Goal: Transaction & Acquisition: Purchase product/service

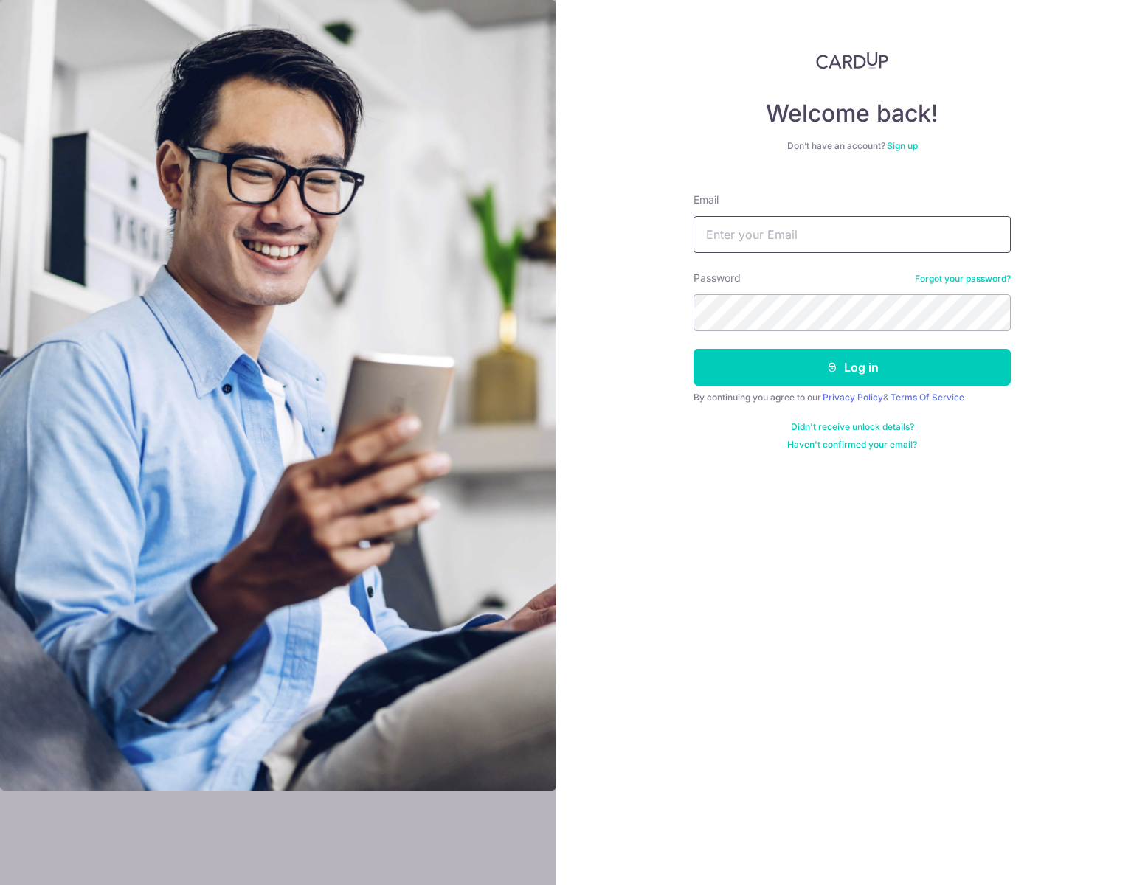
click at [865, 232] on input "Email" at bounding box center [852, 234] width 317 height 37
type input "[EMAIL_ADDRESS][DOMAIN_NAME]"
click at [848, 385] on button "Log in" at bounding box center [852, 367] width 317 height 37
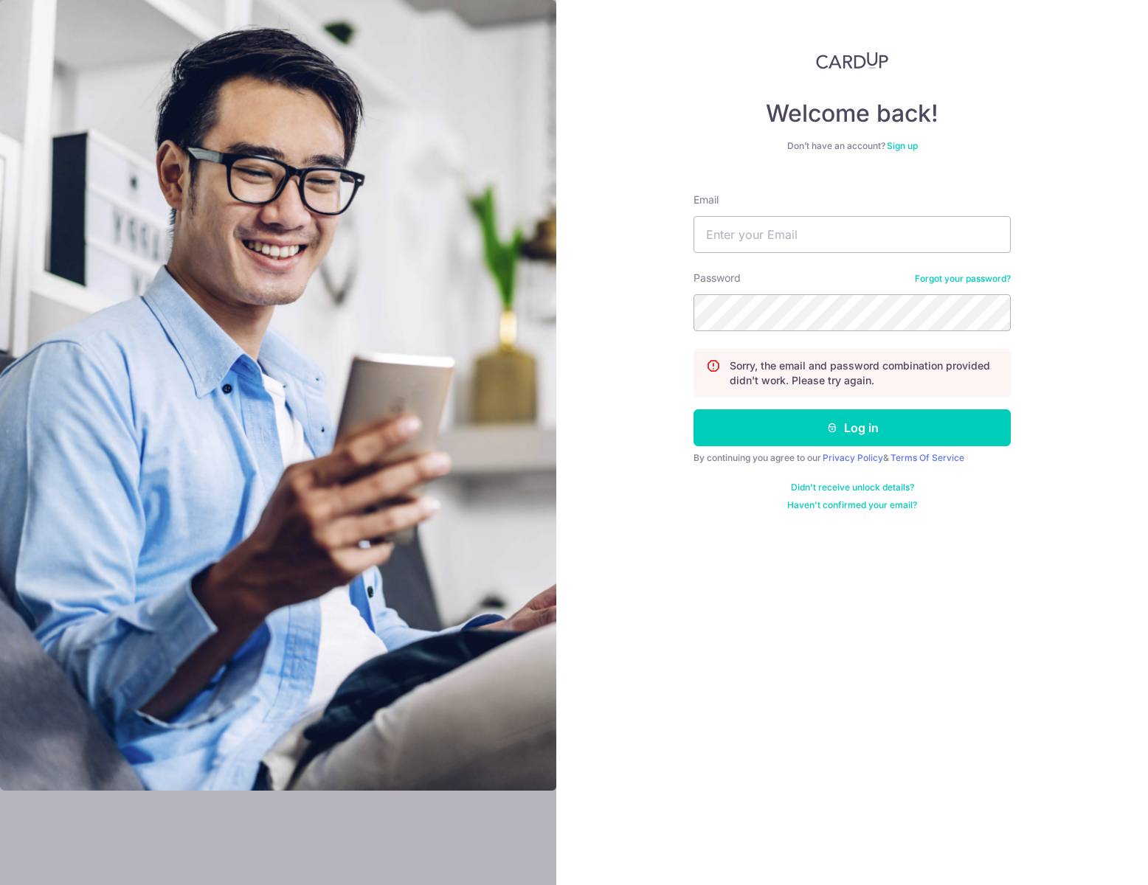
click at [867, 267] on form "Email Password Forgot your password? Sorry, the email and password combination …" at bounding box center [852, 347] width 317 height 330
click at [879, 247] on input "Email" at bounding box center [852, 234] width 317 height 37
type input "[EMAIL_ADDRESS][DOMAIN_NAME]"
click at [863, 424] on button "Log in" at bounding box center [852, 427] width 317 height 37
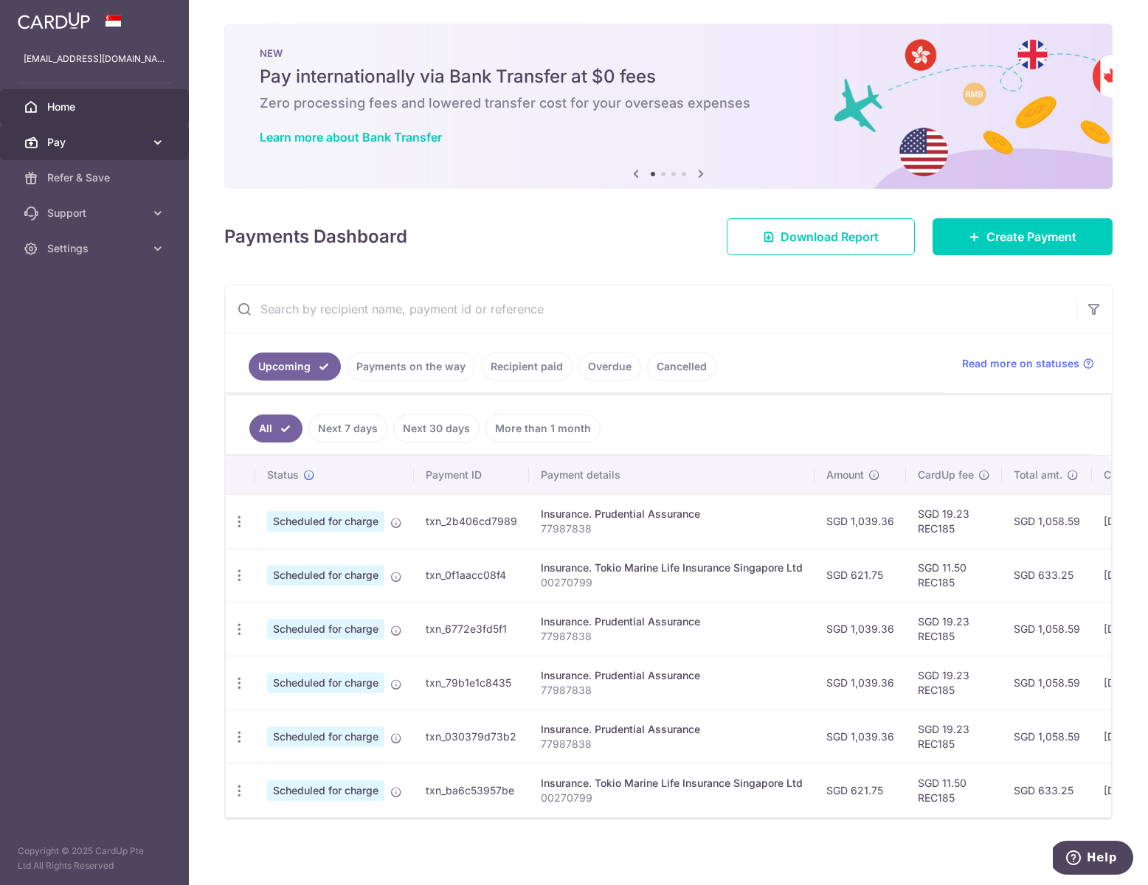
click at [84, 149] on span "Pay" at bounding box center [95, 142] width 97 height 15
click at [86, 186] on link "Payments" at bounding box center [94, 177] width 189 height 35
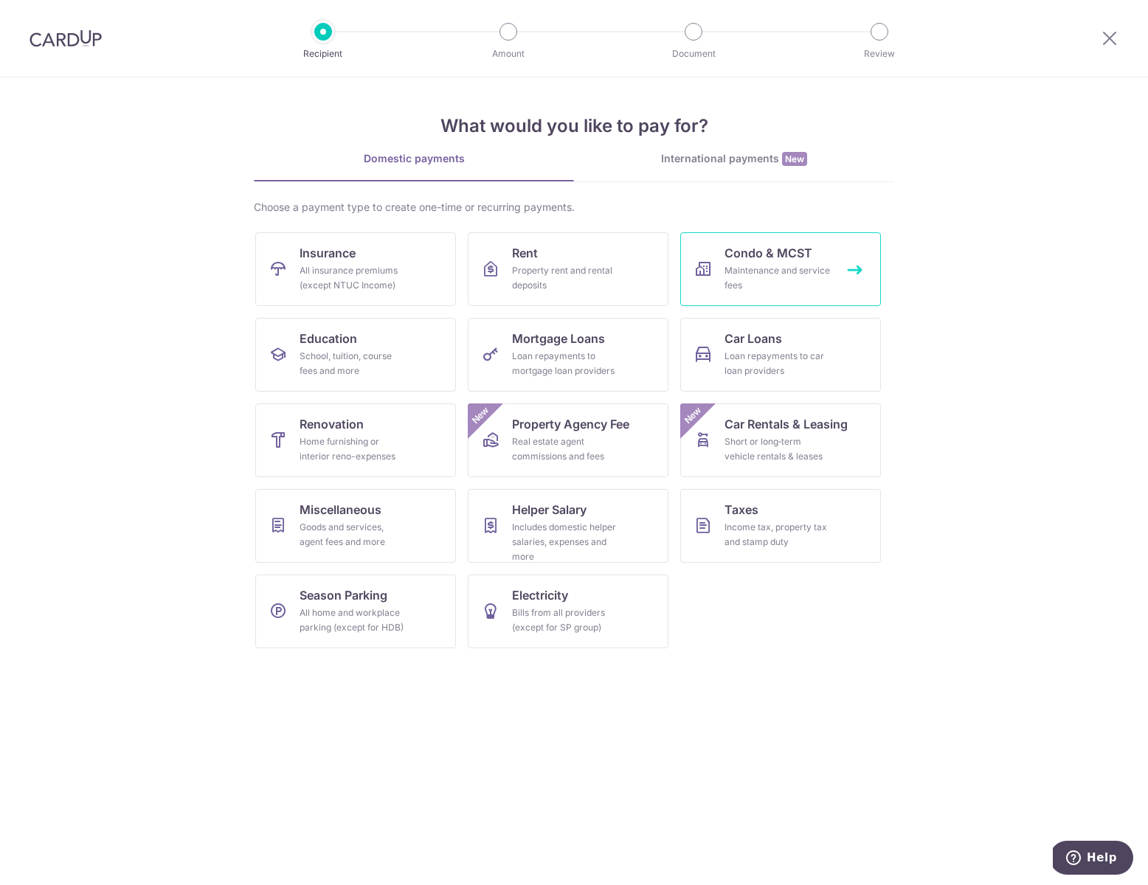
click at [791, 255] on span "Condo & MCST" at bounding box center [769, 253] width 88 height 18
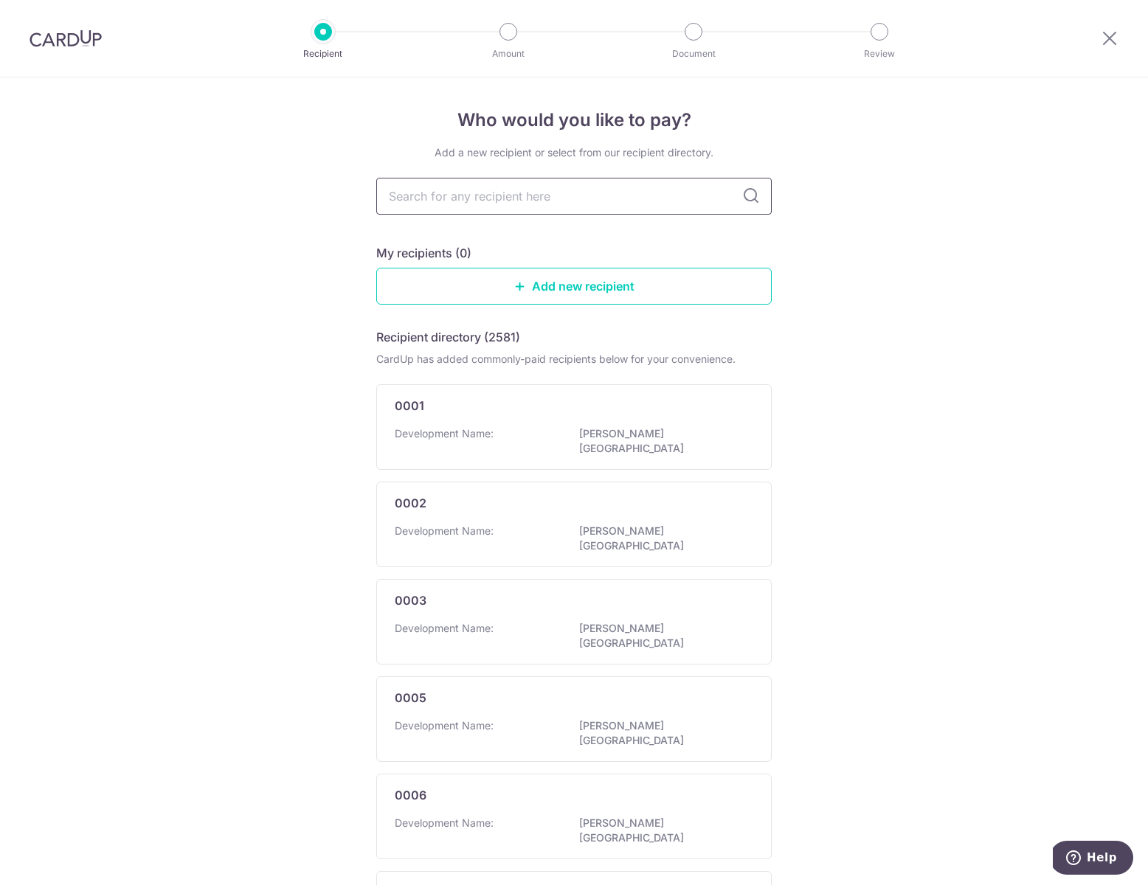
click at [595, 206] on input "text" at bounding box center [573, 196] width 395 height 37
type input "the management"
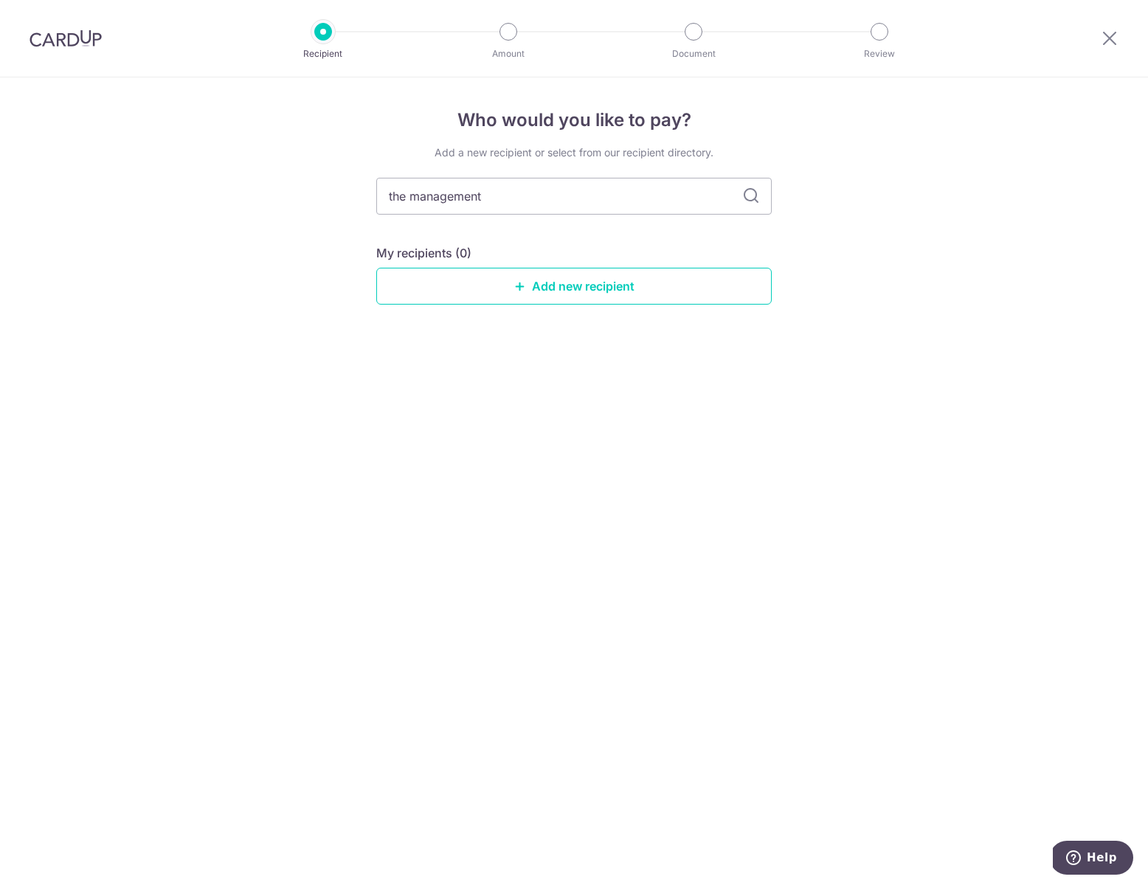
click at [756, 198] on icon at bounding box center [751, 196] width 18 height 18
click at [665, 193] on input "the management" at bounding box center [573, 196] width 395 height 37
type input "the gardens"
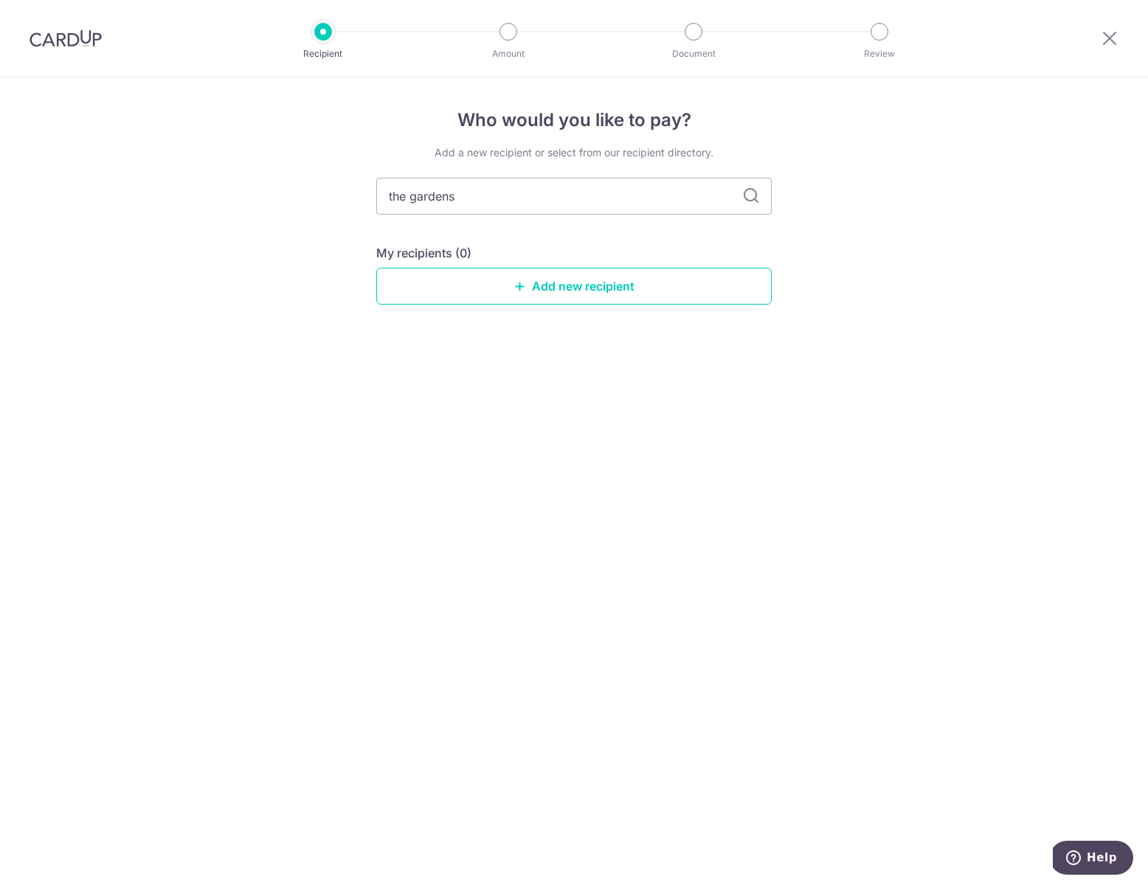
click at [752, 204] on icon at bounding box center [751, 196] width 18 height 18
click at [748, 201] on icon at bounding box center [751, 196] width 18 height 18
click at [752, 191] on icon at bounding box center [751, 196] width 18 height 18
click at [629, 297] on link "Add new recipient" at bounding box center [573, 286] width 395 height 37
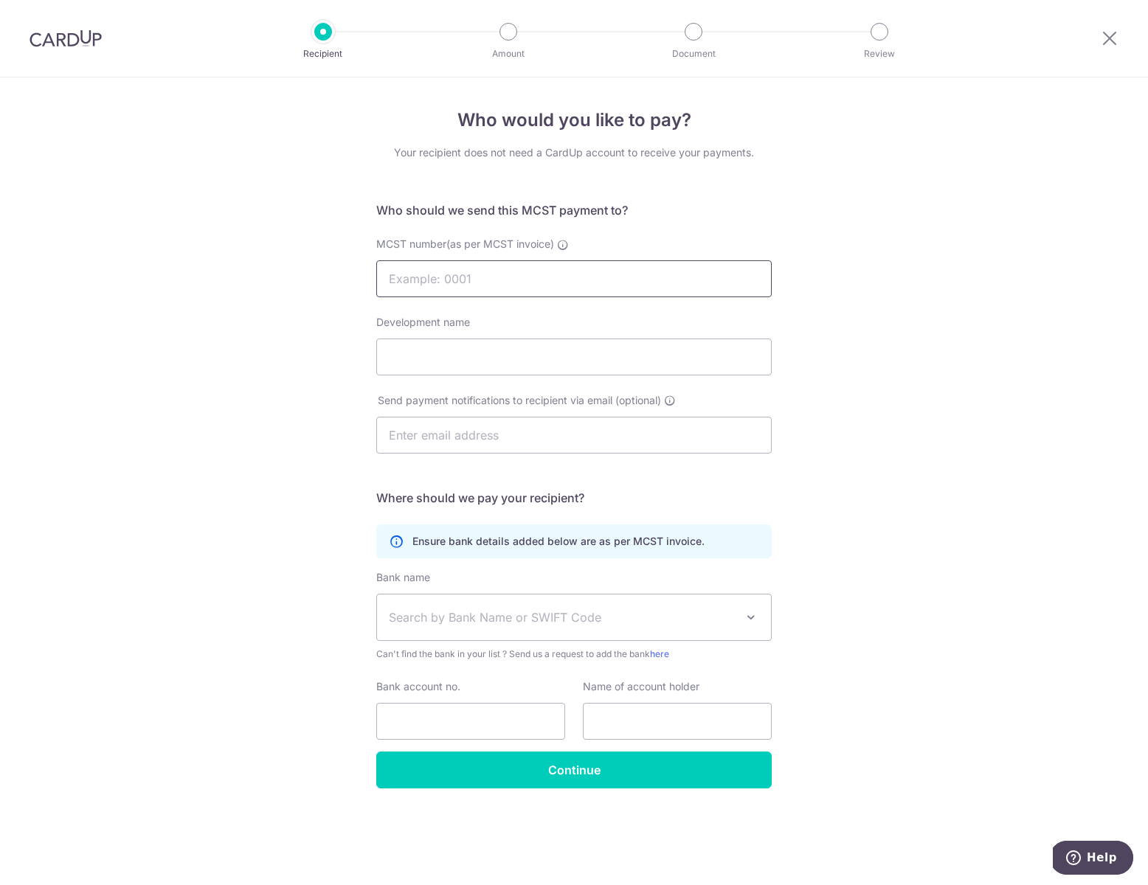
click at [551, 280] on input "MCST number(as per MCST invoice)" at bounding box center [573, 278] width 395 height 37
type input "4773"
click at [539, 349] on input "Development name" at bounding box center [573, 357] width 395 height 37
type input "The Garden Residences"
click at [670, 437] on input "text" at bounding box center [573, 435] width 395 height 37
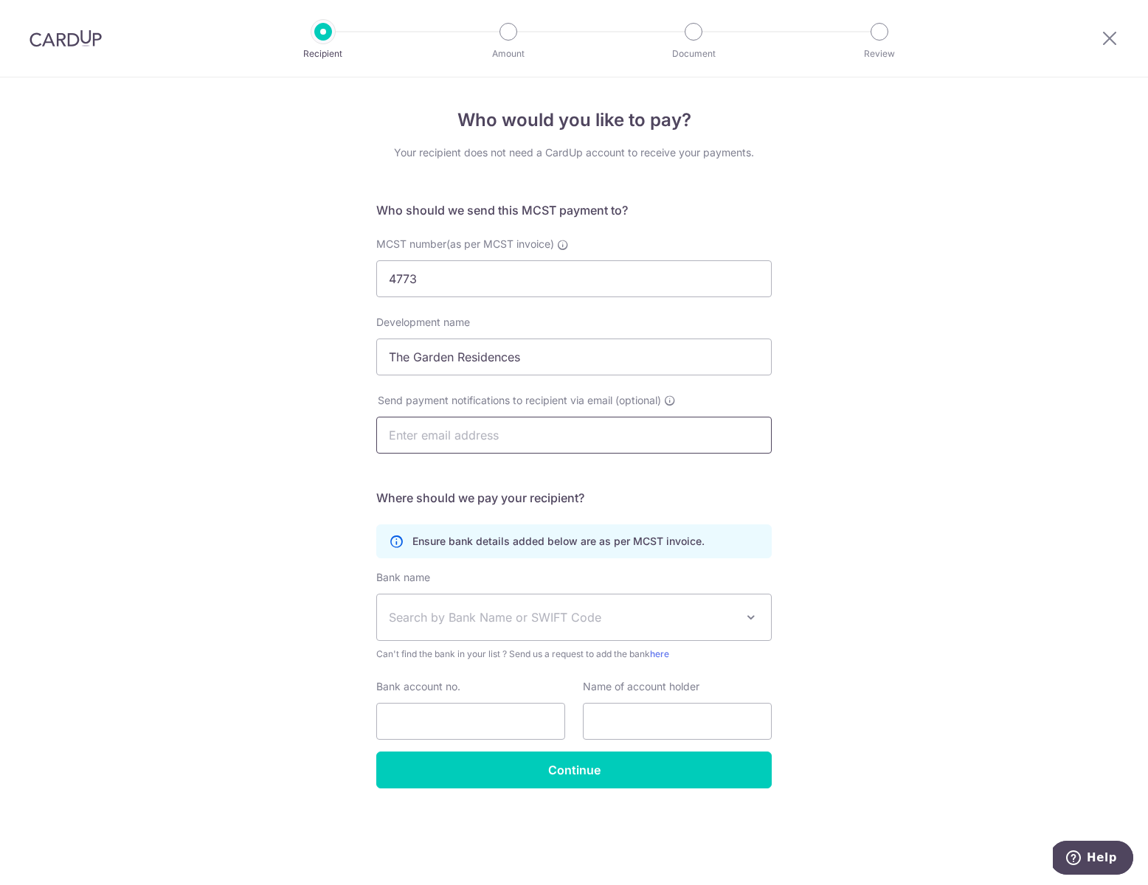
type input "[EMAIL_ADDRESS][DOMAIN_NAME]"
type input "Stella Liu"
click at [480, 480] on form "Who should we send this MCST payment to? MCST number(as per MCST invoice) 4773 …" at bounding box center [573, 494] width 395 height 587
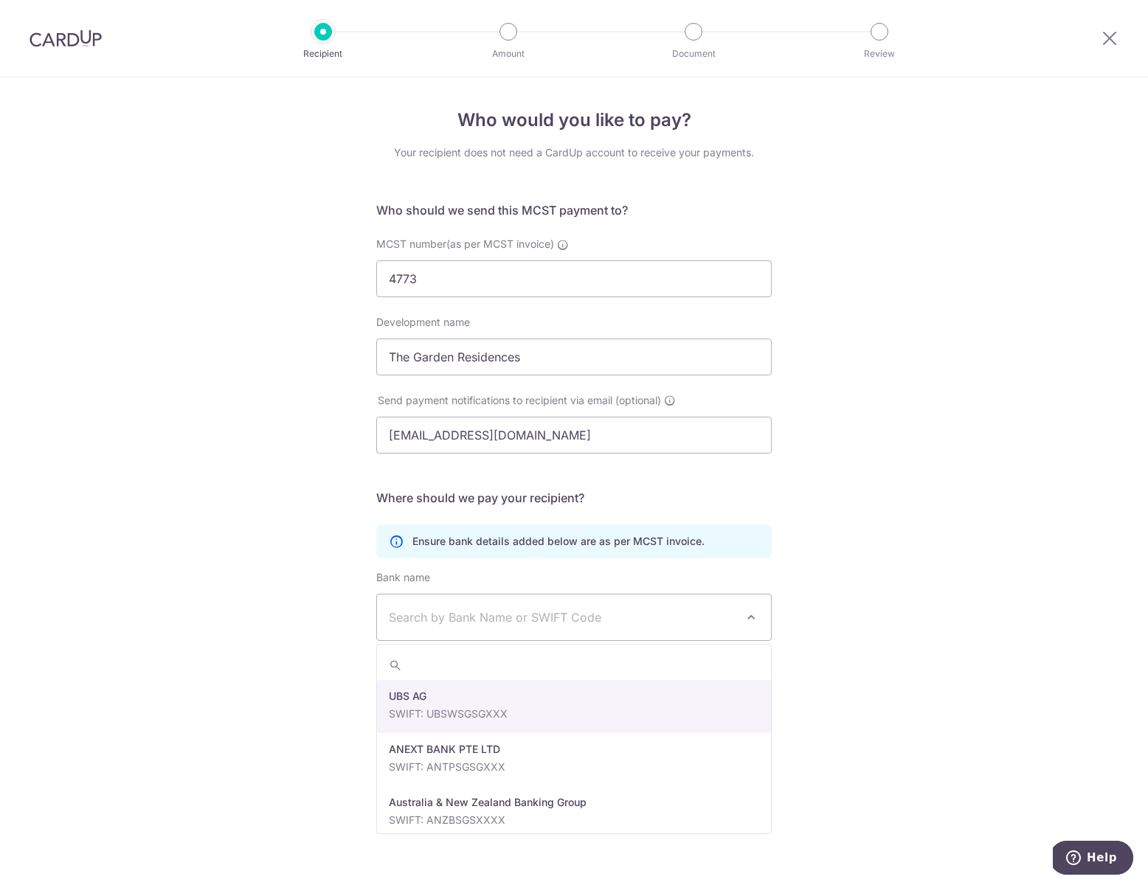
click at [530, 620] on span "Search by Bank Name or SWIFT Code" at bounding box center [562, 618] width 347 height 18
type input "dbs"
select select "6"
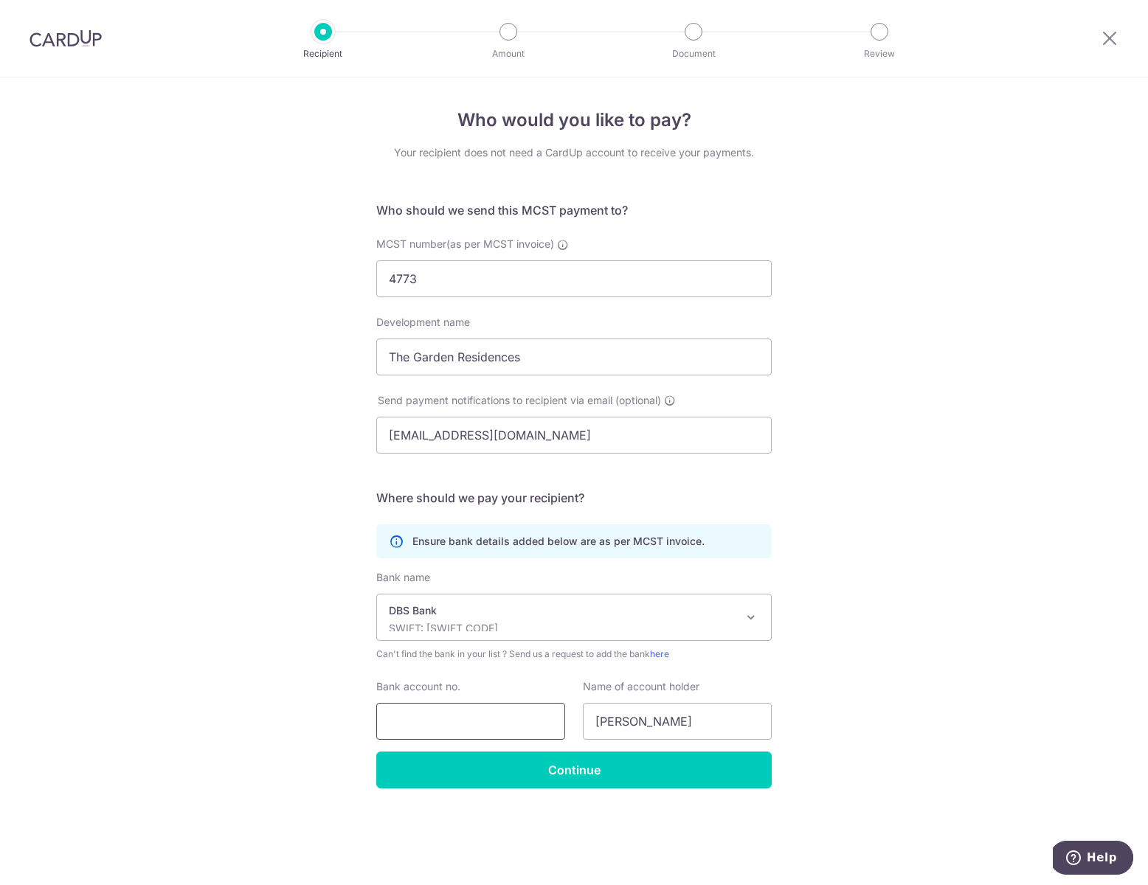
click at [499, 716] on input "Bank account no." at bounding box center [470, 721] width 189 height 37
click at [679, 702] on div "Name of account holder Stella Liu" at bounding box center [677, 710] width 189 height 61
click at [680, 725] on input "Stella Liu" at bounding box center [677, 721] width 189 height 37
click at [649, 696] on div "Name of account holder Stella Liu" at bounding box center [677, 710] width 189 height 61
click at [666, 722] on input "Stella Liu" at bounding box center [677, 721] width 189 height 37
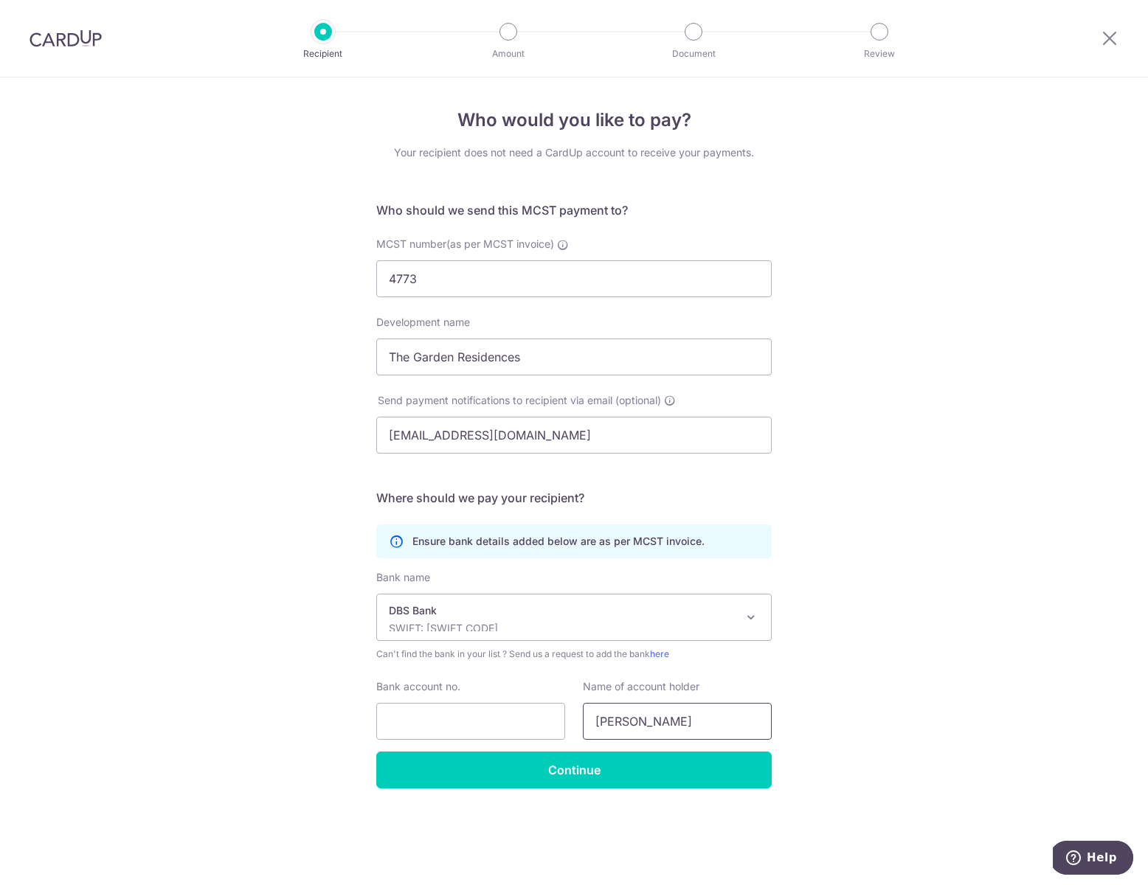
click at [666, 722] on input "Stella Liu" at bounding box center [677, 721] width 189 height 37
click at [493, 726] on input "Bank account no." at bounding box center [470, 721] width 189 height 37
type input "072497529"
click at [647, 722] on input "text" at bounding box center [677, 721] width 189 height 37
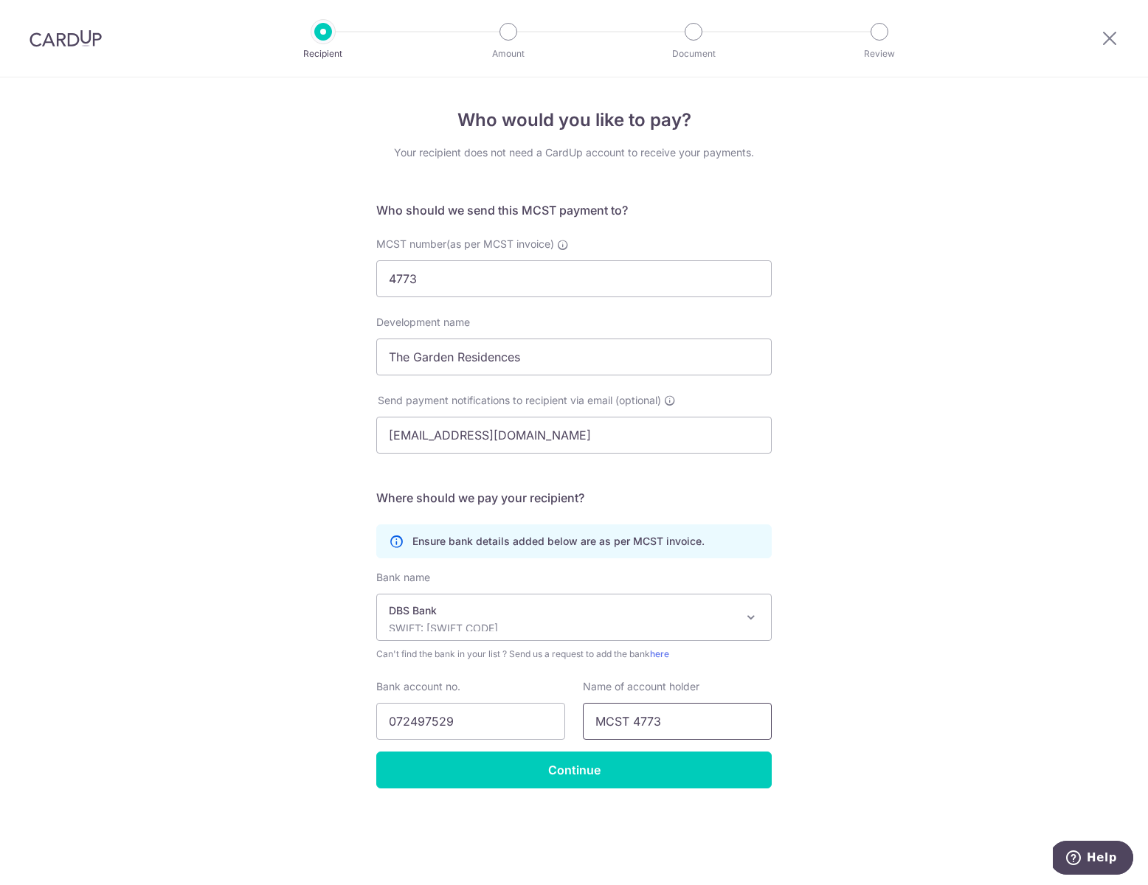
type input "MCST 4773"
click at [238, 686] on div "Who would you like to pay? Your recipient does not need a CardUp account to rec…" at bounding box center [574, 481] width 1148 height 808
click at [493, 720] on input "072497529" at bounding box center [470, 721] width 189 height 37
type input "0724975295"
click at [711, 711] on input "MCST 4773" at bounding box center [677, 721] width 189 height 37
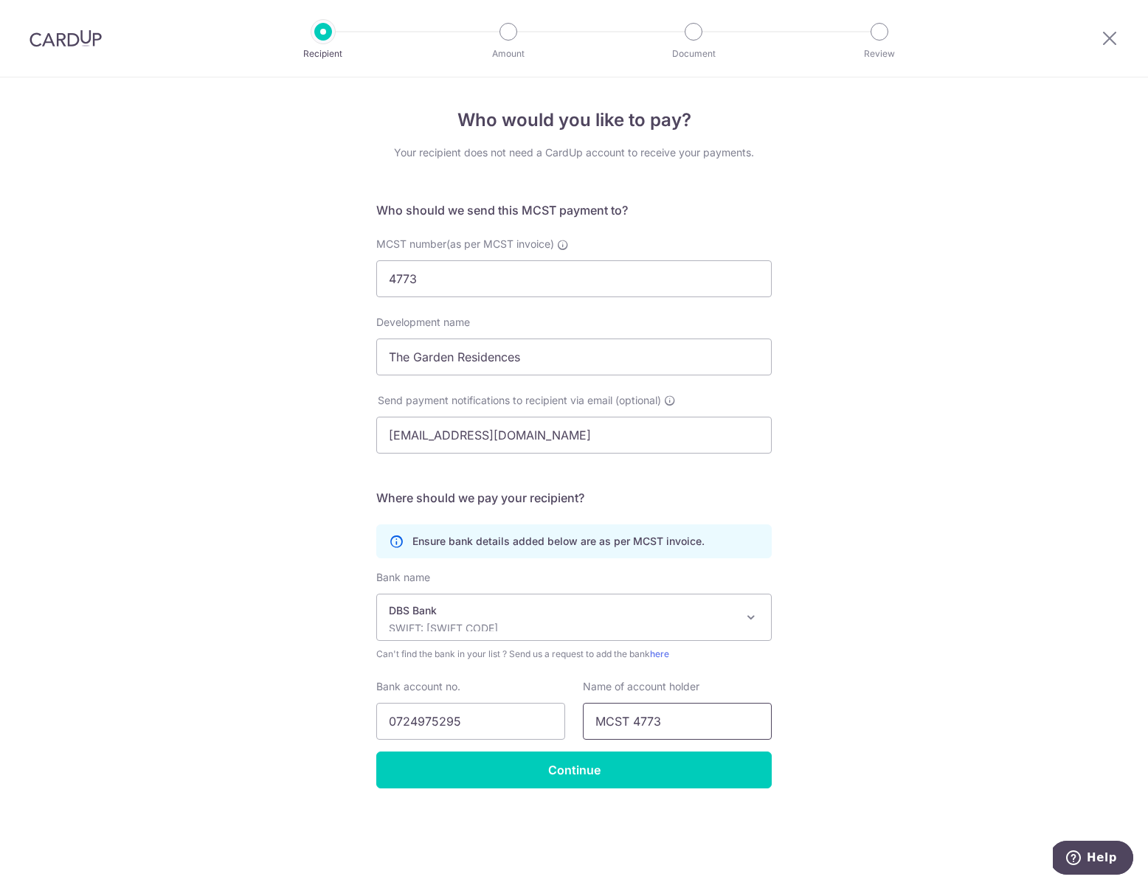
click at [710, 716] on input "MCST 4773" at bounding box center [677, 721] width 189 height 37
drag, startPoint x: 618, startPoint y: 718, endPoint x: 522, endPoint y: 719, distance: 96.7
click at [522, 719] on div "Bank account no. 0724975295 Name of account holder MCST 4773 (UEN NO. T21MC0021…" at bounding box center [573, 710] width 413 height 61
click at [646, 723] on input "MCST 4773 (UEN NO. T21MC0021B)" at bounding box center [677, 721] width 189 height 37
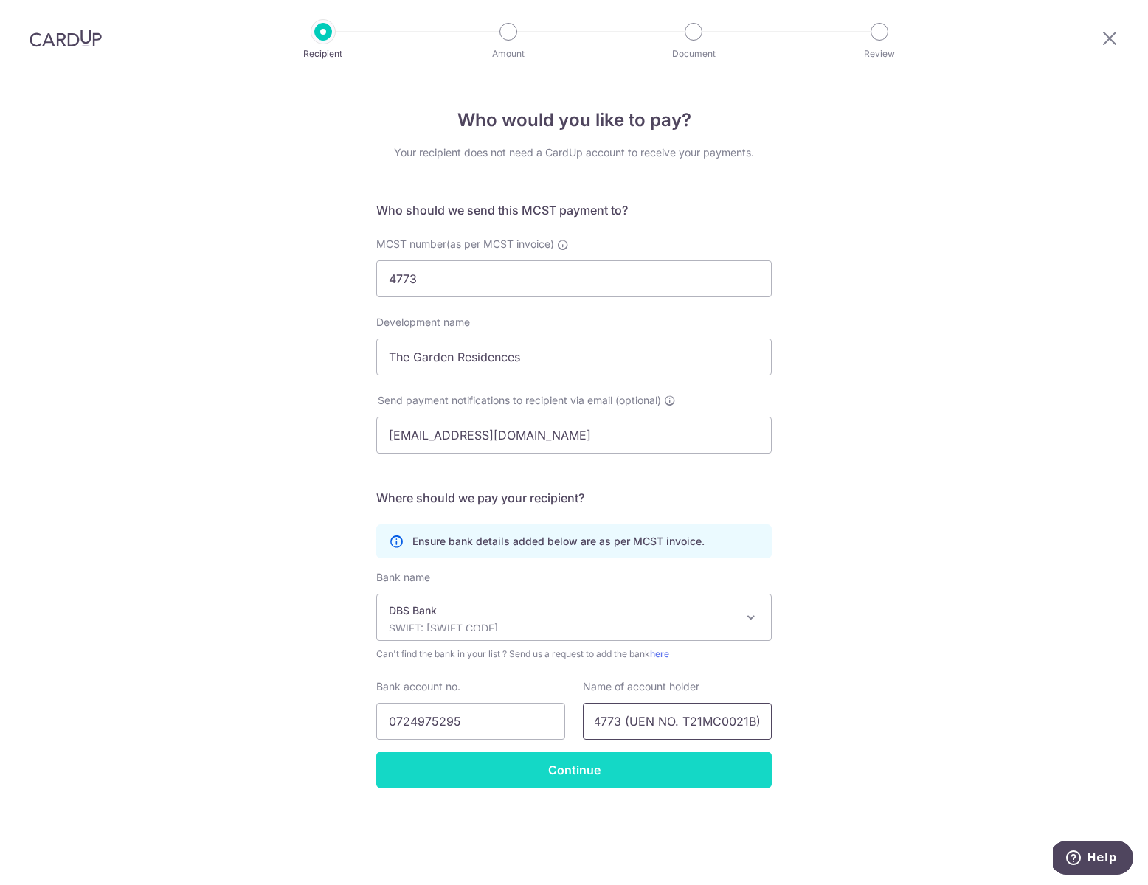
type input "MCST 4773 (UEN NO. T21MC0021B)"
click at [702, 773] on input "Continue" at bounding box center [573, 770] width 395 height 37
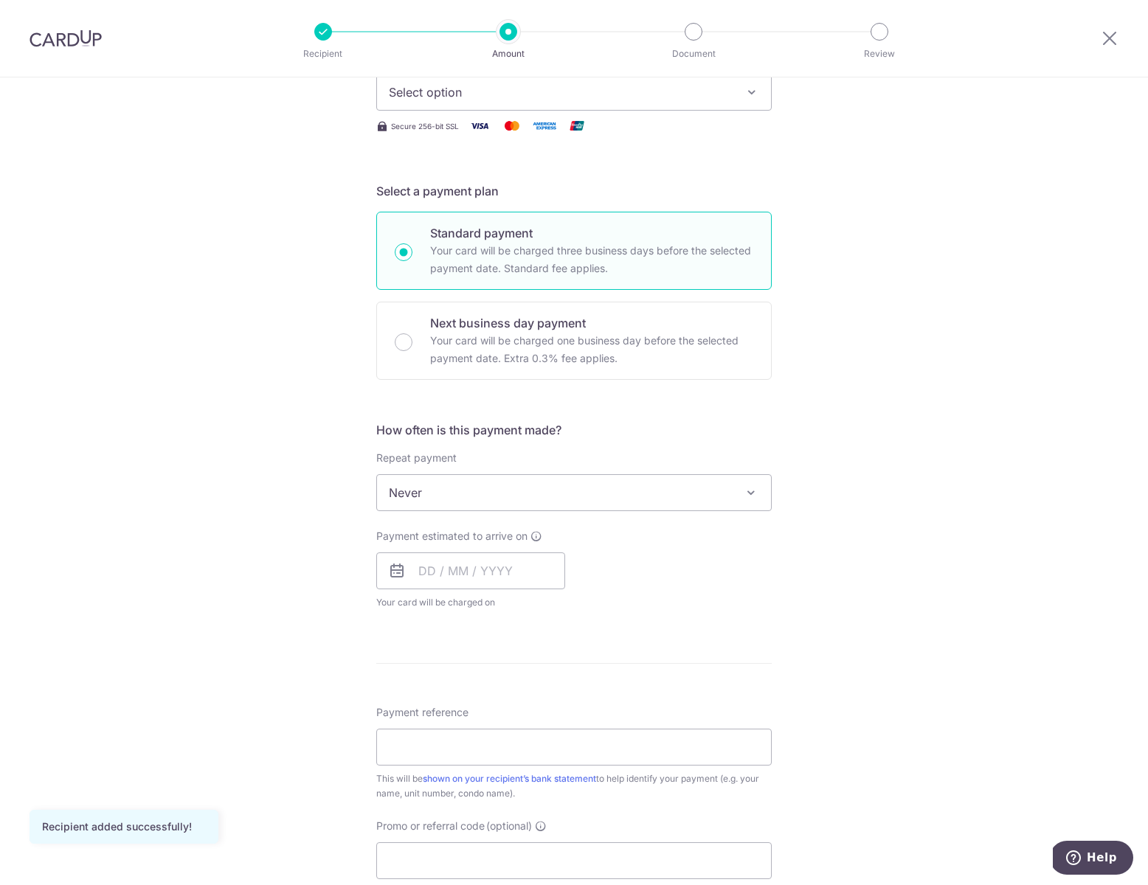
scroll to position [480, 0]
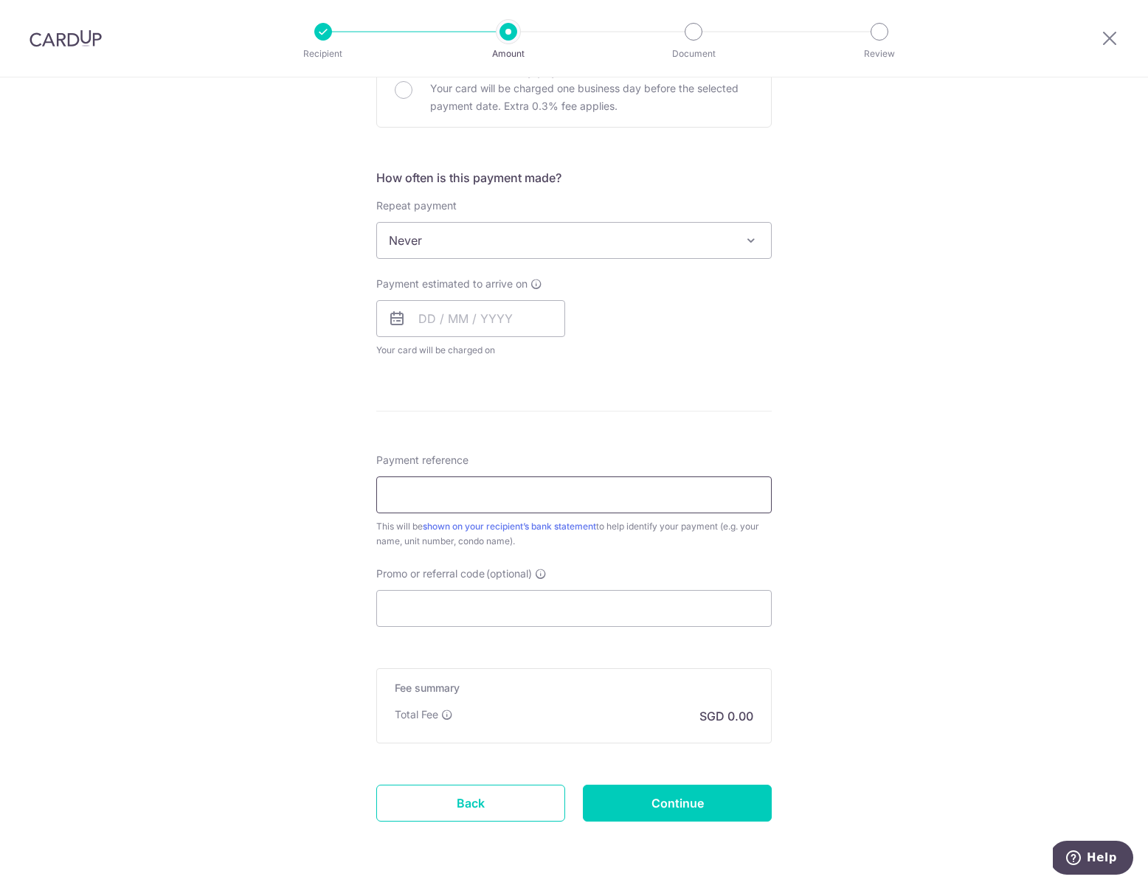
click at [494, 501] on input "Payment reference" at bounding box center [573, 495] width 395 height 37
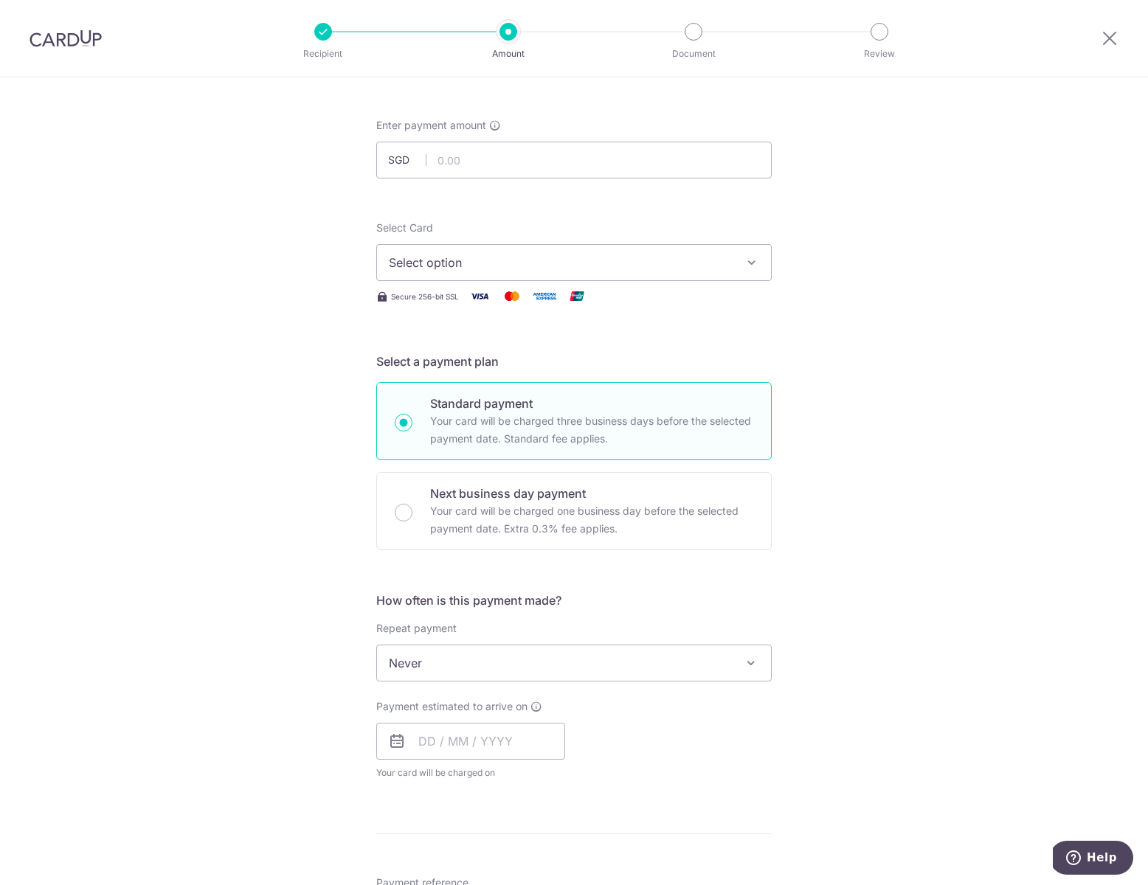
scroll to position [0, 0]
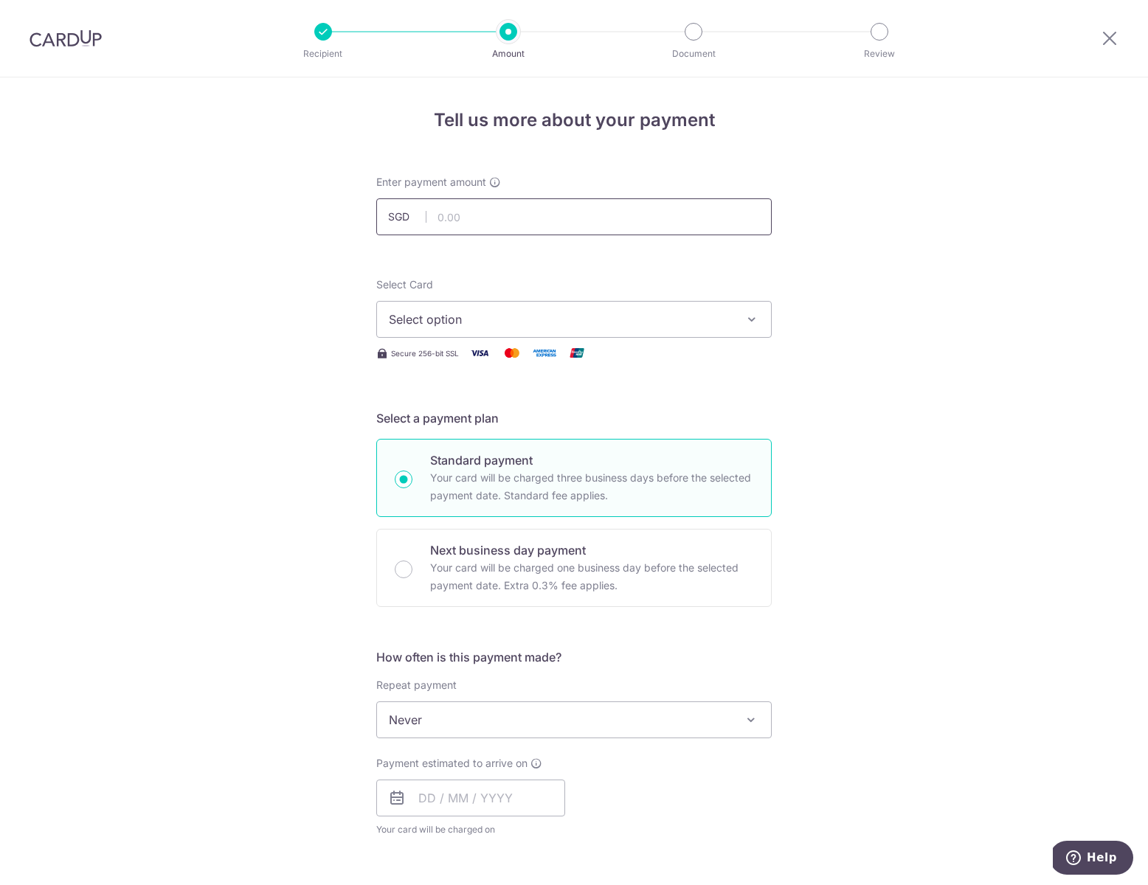
click at [474, 217] on input "text" at bounding box center [573, 216] width 395 height 37
type input "1,294.92"
click at [730, 252] on form "Enter payment amount SGD 1,294.92 1294.92 Recipient added successfully! Select …" at bounding box center [573, 759] width 395 height 1168
click at [511, 327] on span "Select option" at bounding box center [561, 320] width 344 height 18
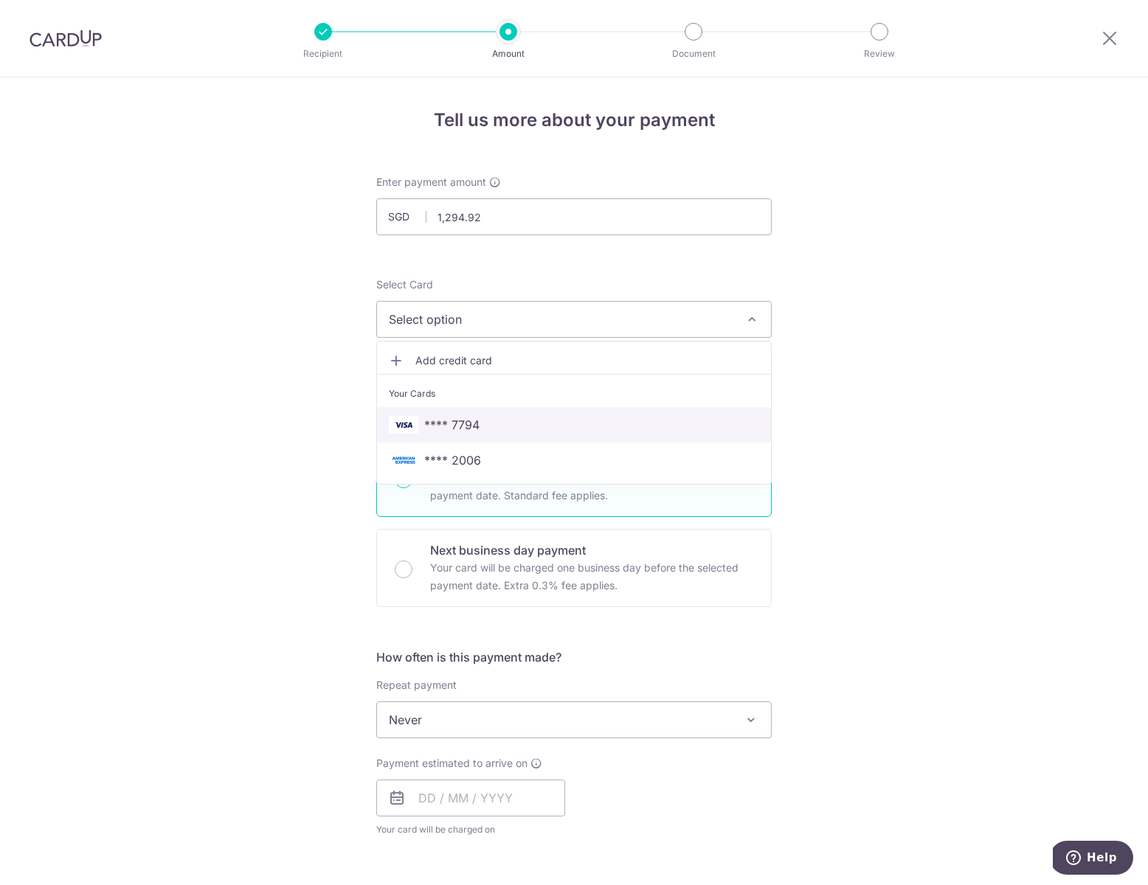
click at [485, 427] on span "**** 7794" at bounding box center [574, 425] width 370 height 18
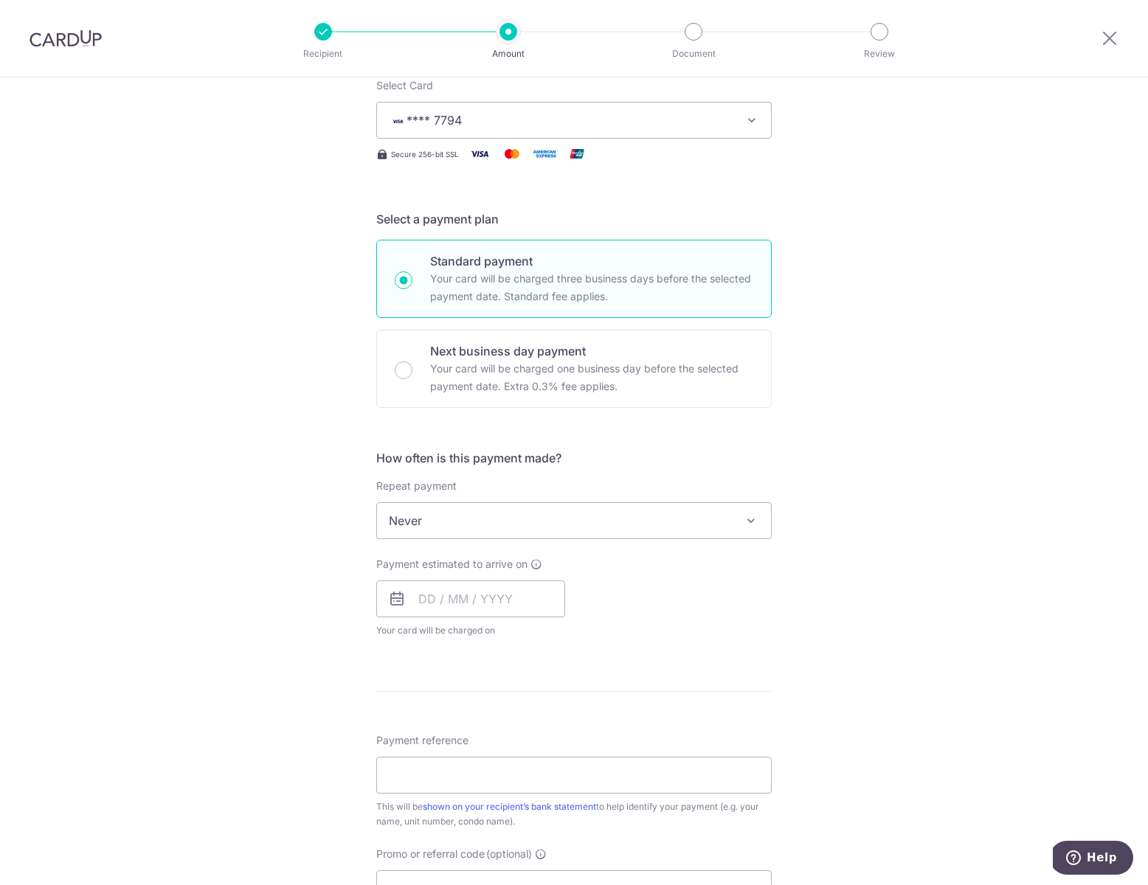
scroll to position [314, 0]
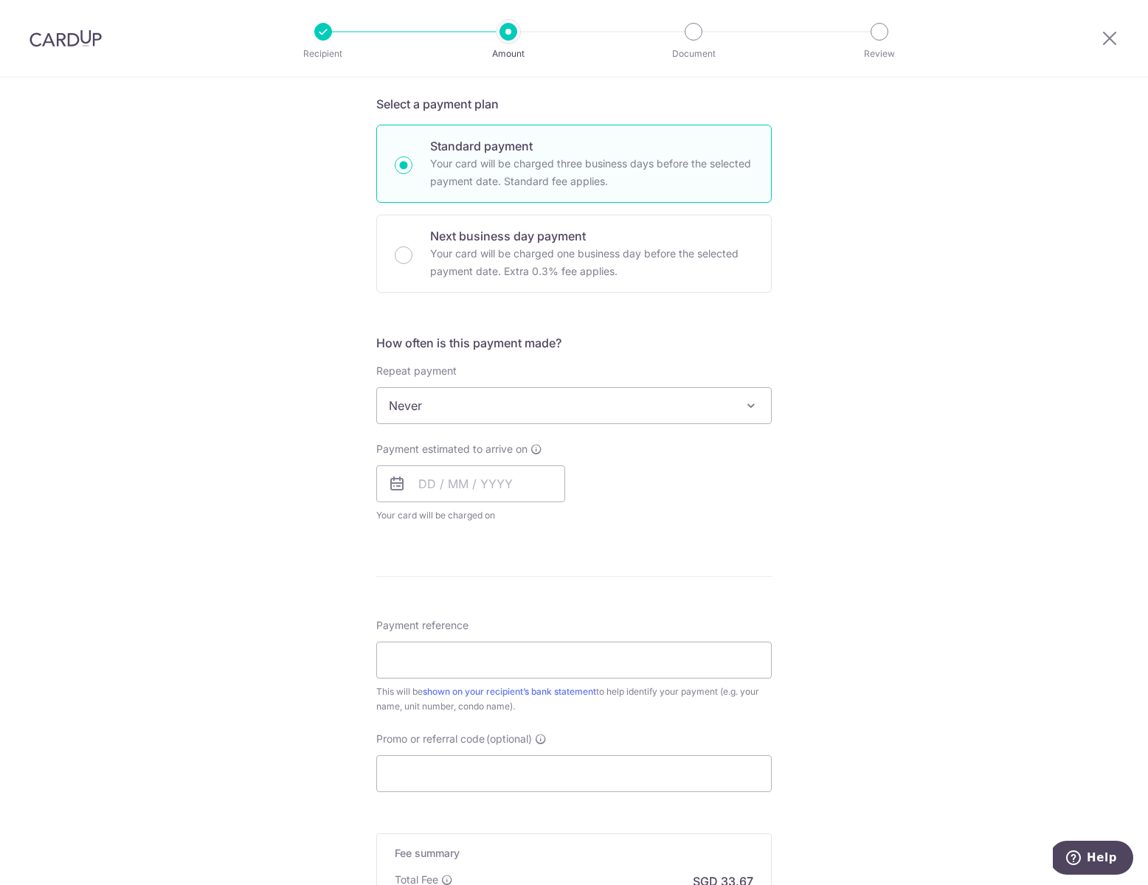
click at [479, 407] on span "Never" at bounding box center [574, 405] width 394 height 35
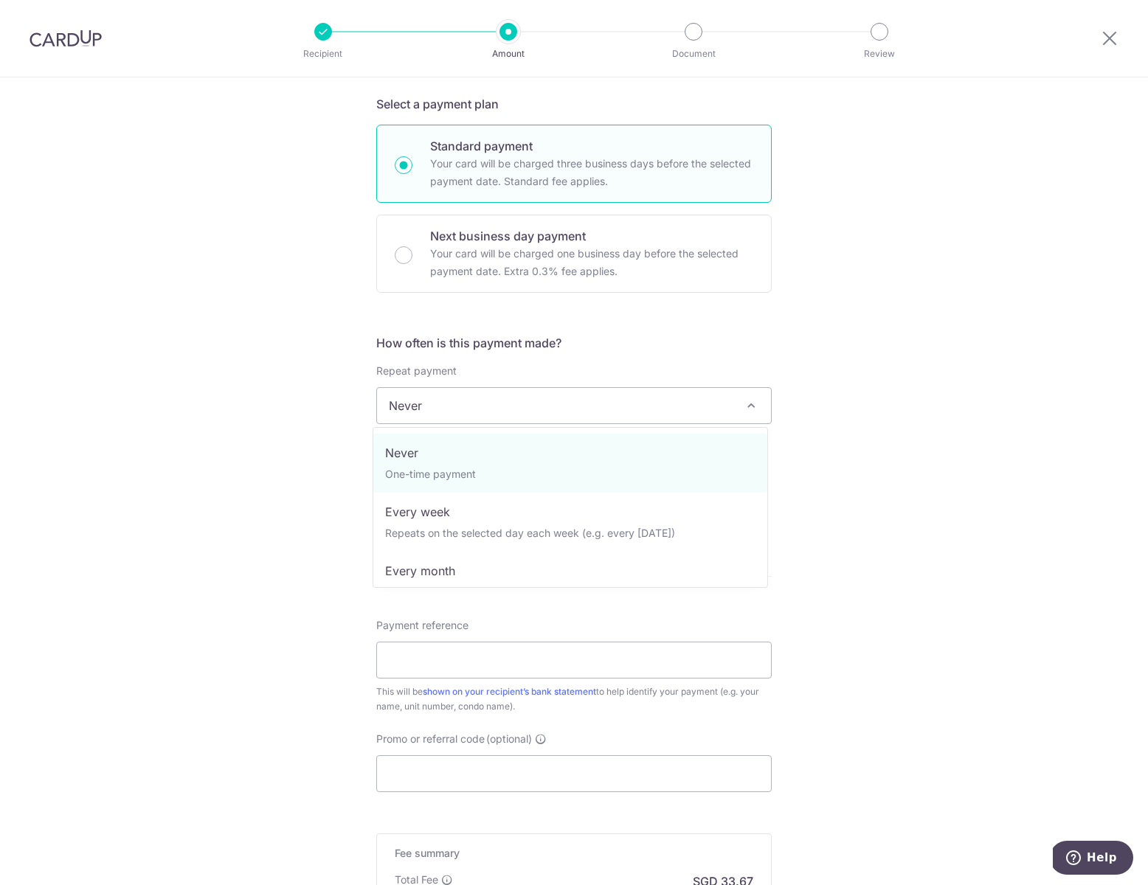
click at [479, 407] on span "Never" at bounding box center [574, 405] width 394 height 35
click at [481, 403] on span "Never" at bounding box center [574, 405] width 394 height 35
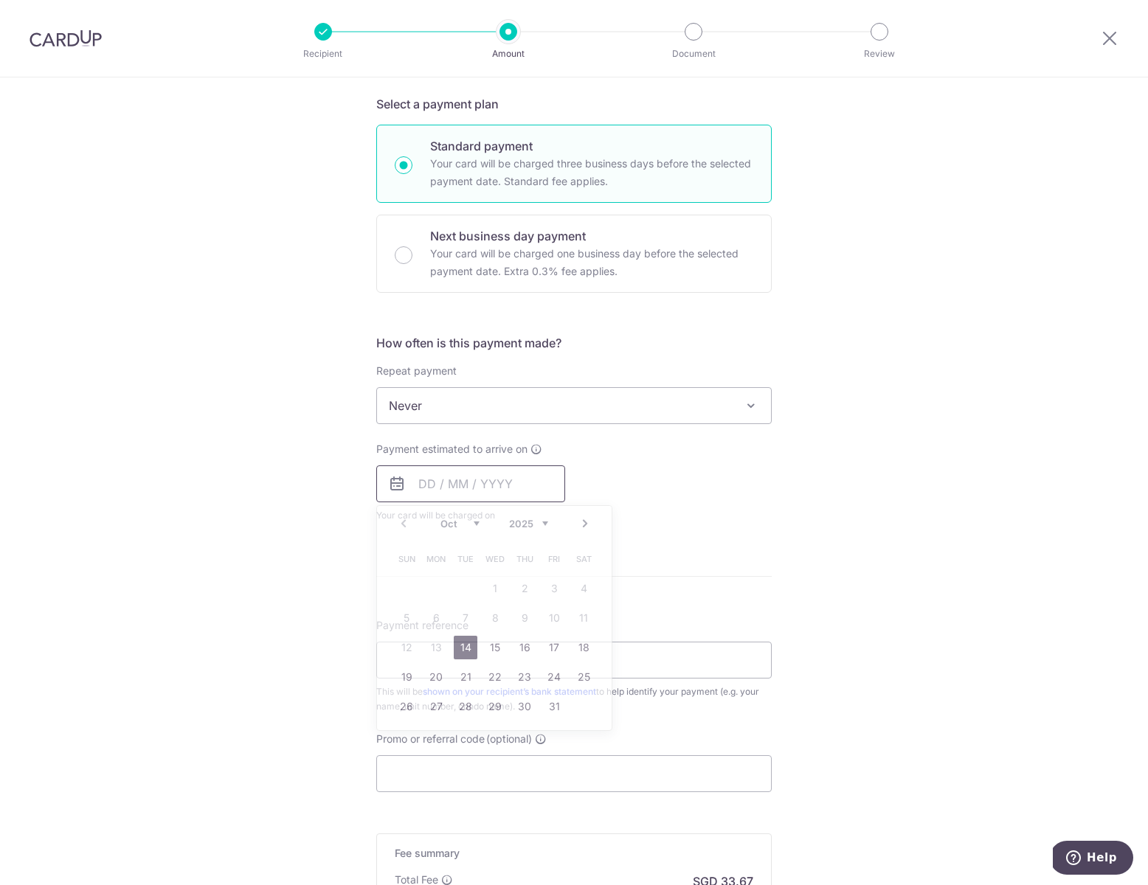
click at [452, 485] on input "text" at bounding box center [470, 484] width 189 height 37
click at [488, 646] on link "15" at bounding box center [495, 648] width 24 height 24
type input "[DATE]"
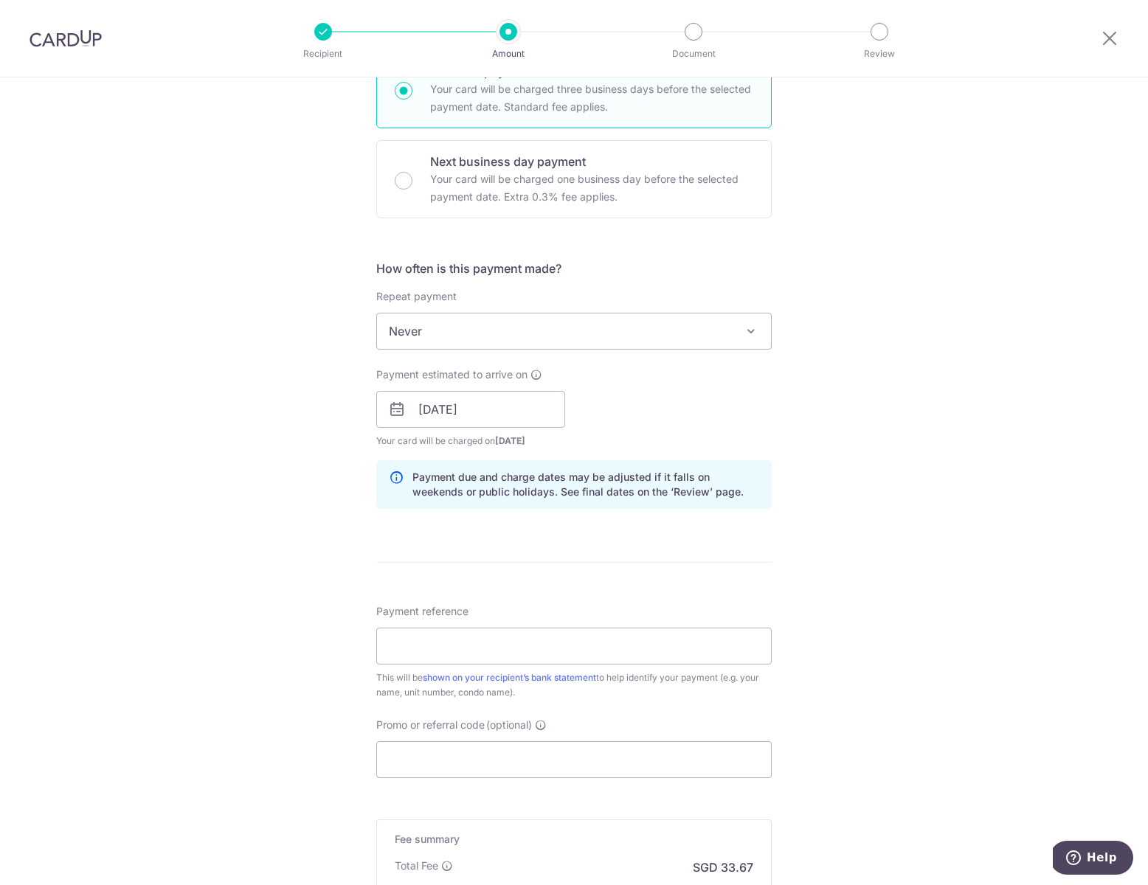
scroll to position [398, 0]
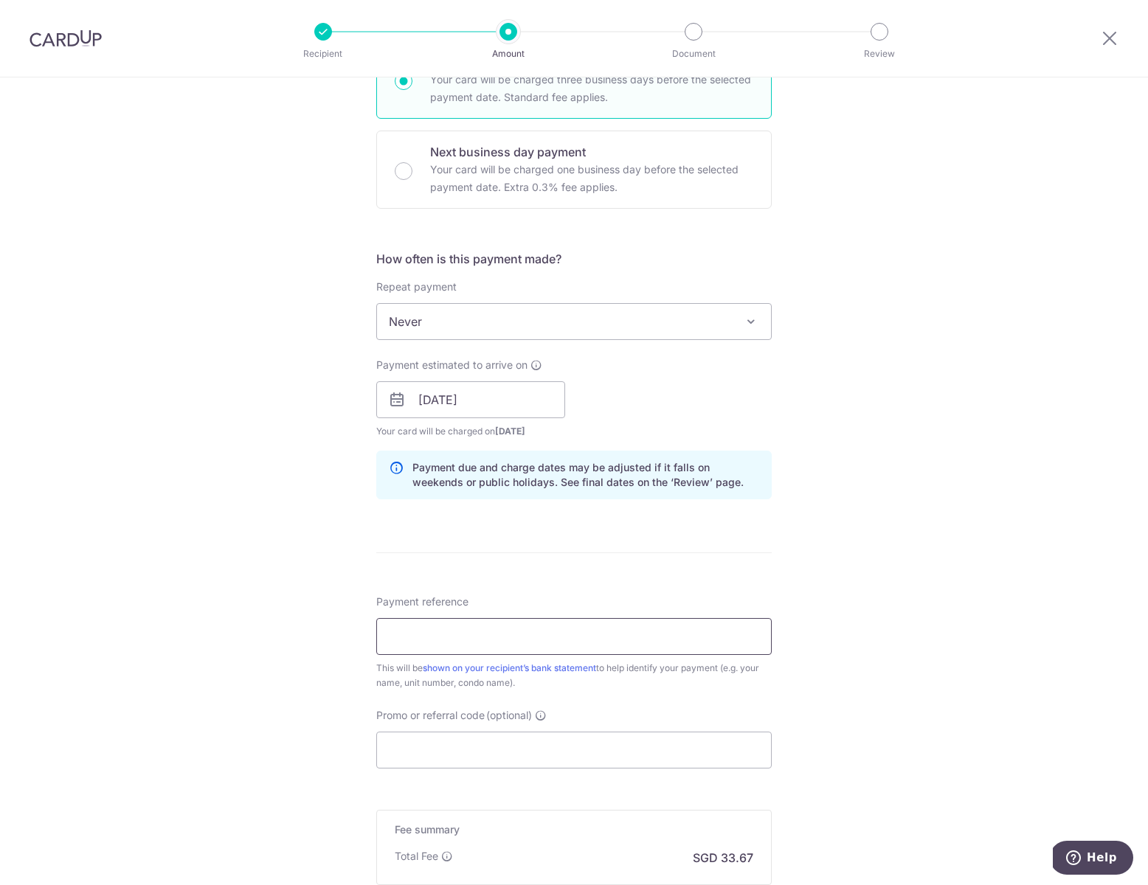
click at [464, 644] on input "Payment reference" at bounding box center [573, 636] width 395 height 37
click at [222, 589] on div "Tell us more about your payment Enter payment amount SGD 1,294.92 1294.92 Recip…" at bounding box center [574, 376] width 1148 height 1395
click at [486, 637] on input "Payment reference" at bounding box center [573, 636] width 395 height 37
click at [582, 636] on input "Jonathan Mun Wei Yang 9#08-41" at bounding box center [573, 636] width 395 height 37
type input "Jonathan Mun Wei Yang, 9#08-41 TGR"
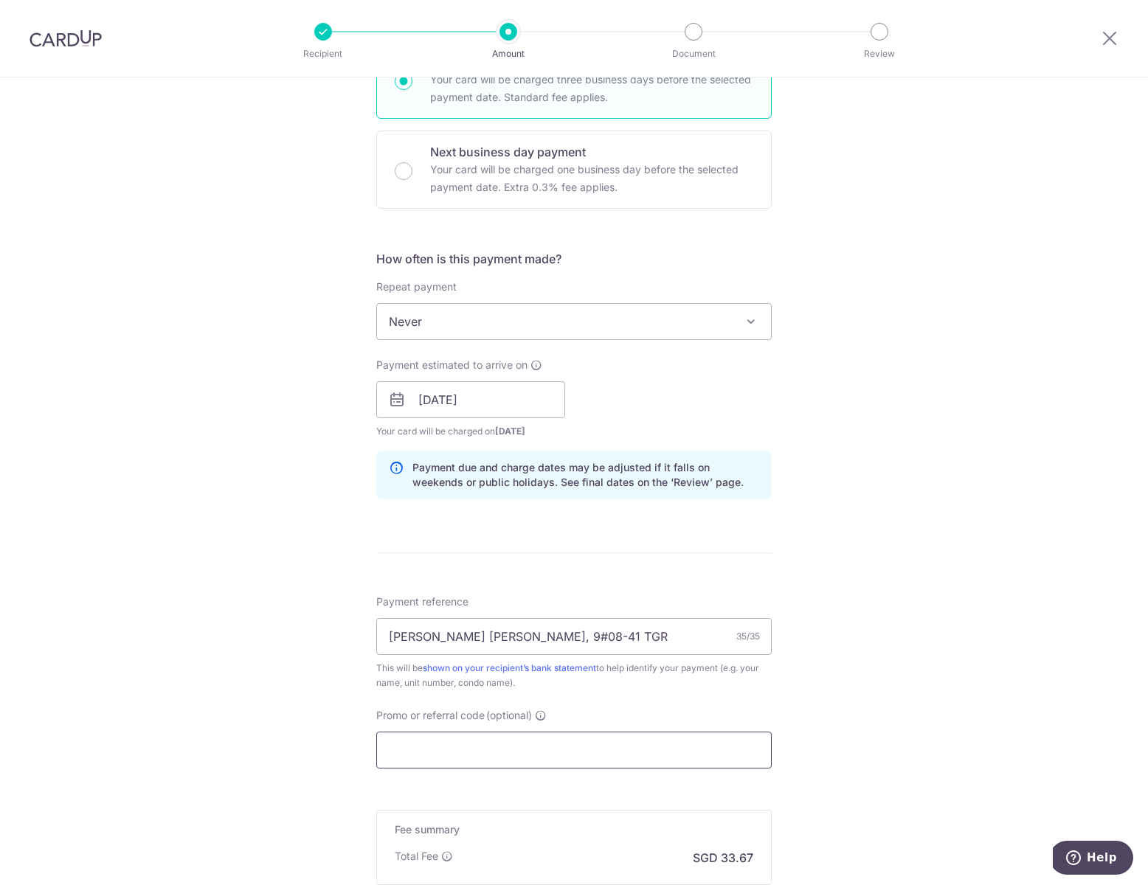
click at [488, 739] on input "Promo or referral code (optional)" at bounding box center [573, 750] width 395 height 37
paste input "3HOME25R"
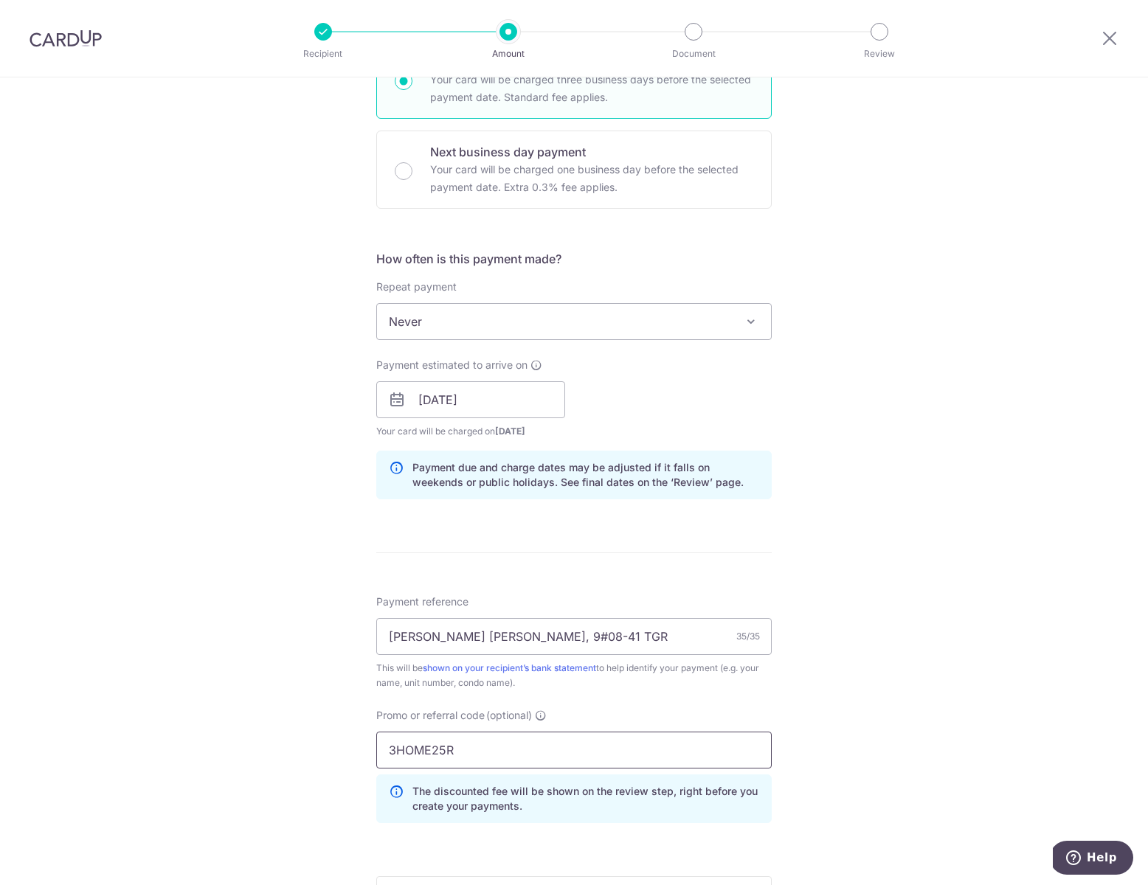
type input "3HOME25R"
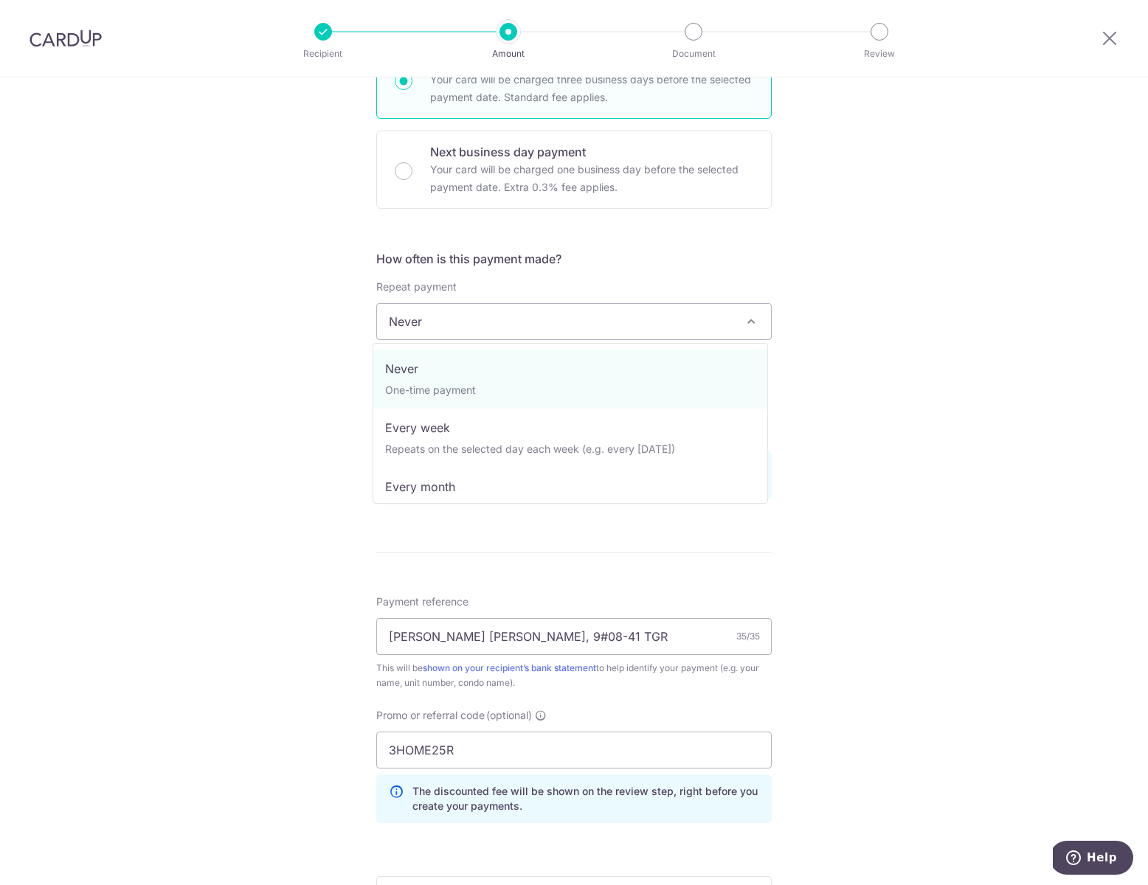
click at [465, 331] on span "Never" at bounding box center [574, 321] width 394 height 35
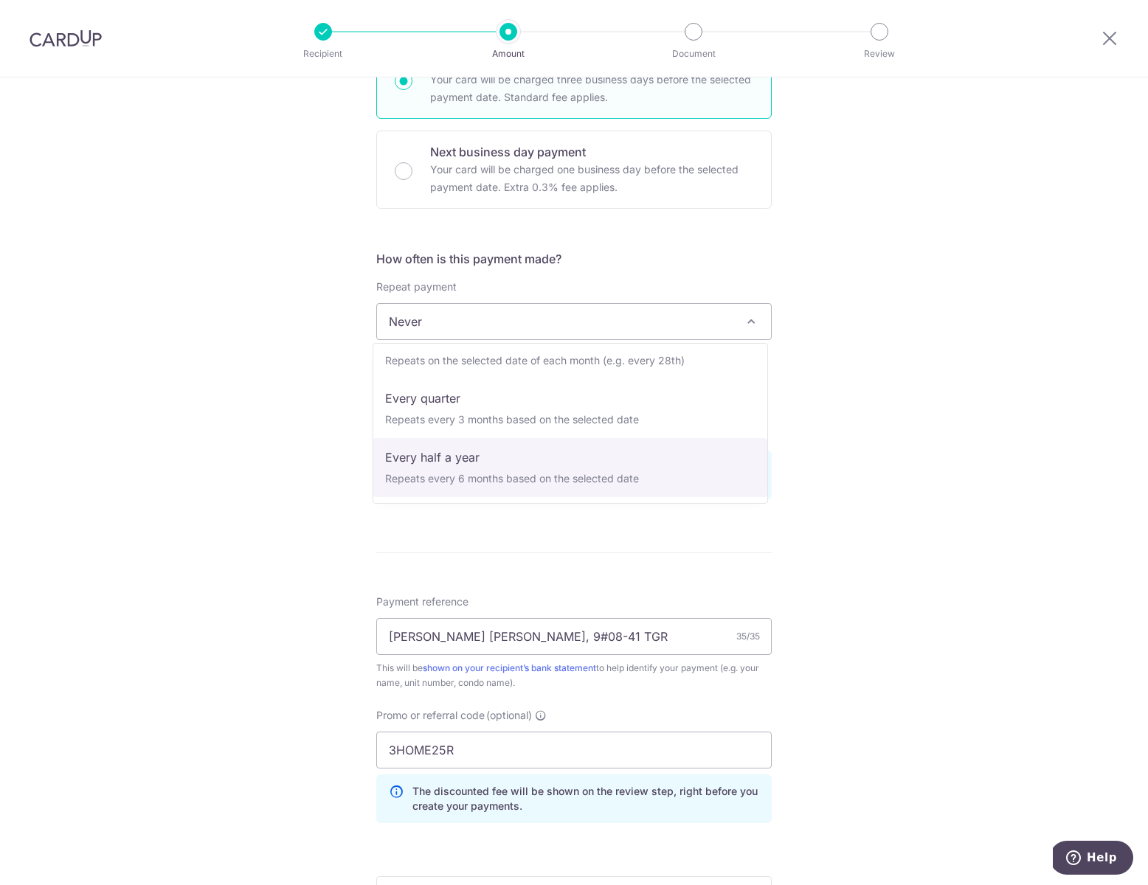
select select "5"
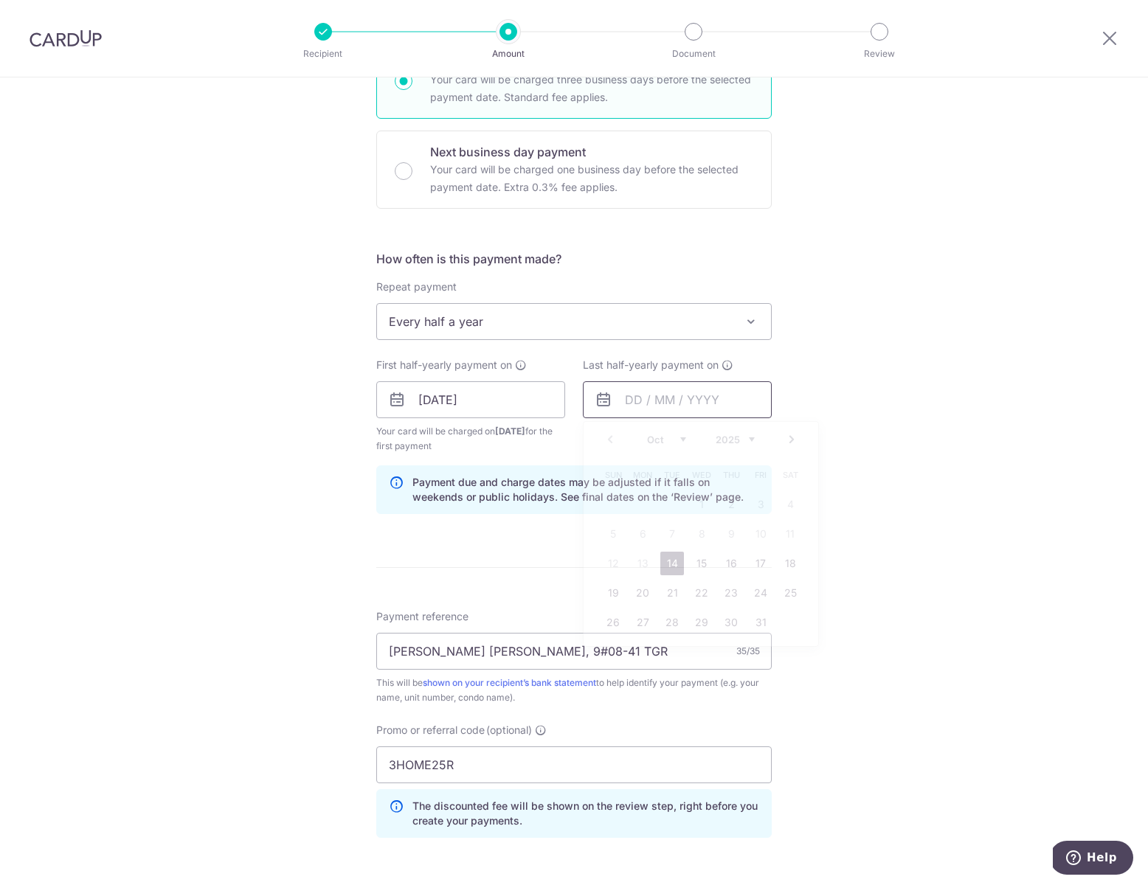
click at [674, 408] on input "text" at bounding box center [677, 399] width 189 height 37
click at [786, 442] on link "Next" at bounding box center [792, 440] width 18 height 18
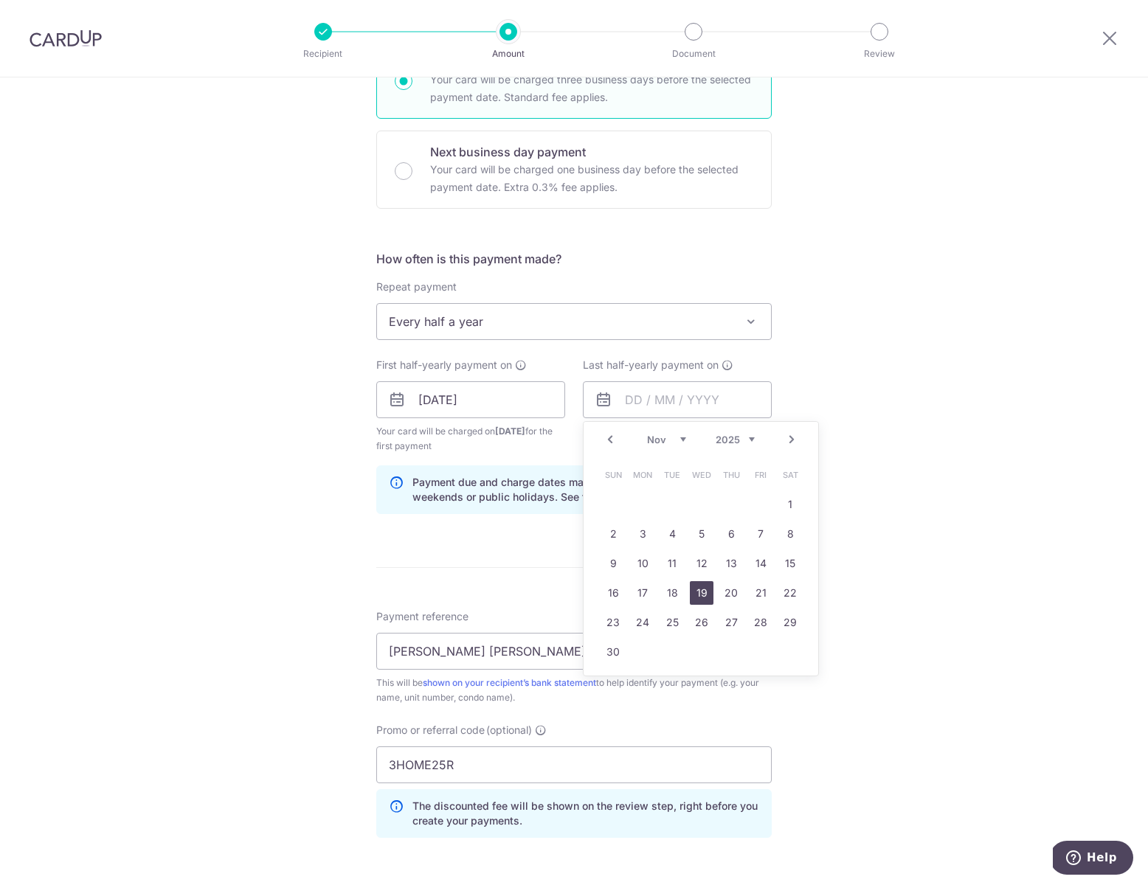
click at [696, 600] on link "19" at bounding box center [702, 593] width 24 height 24
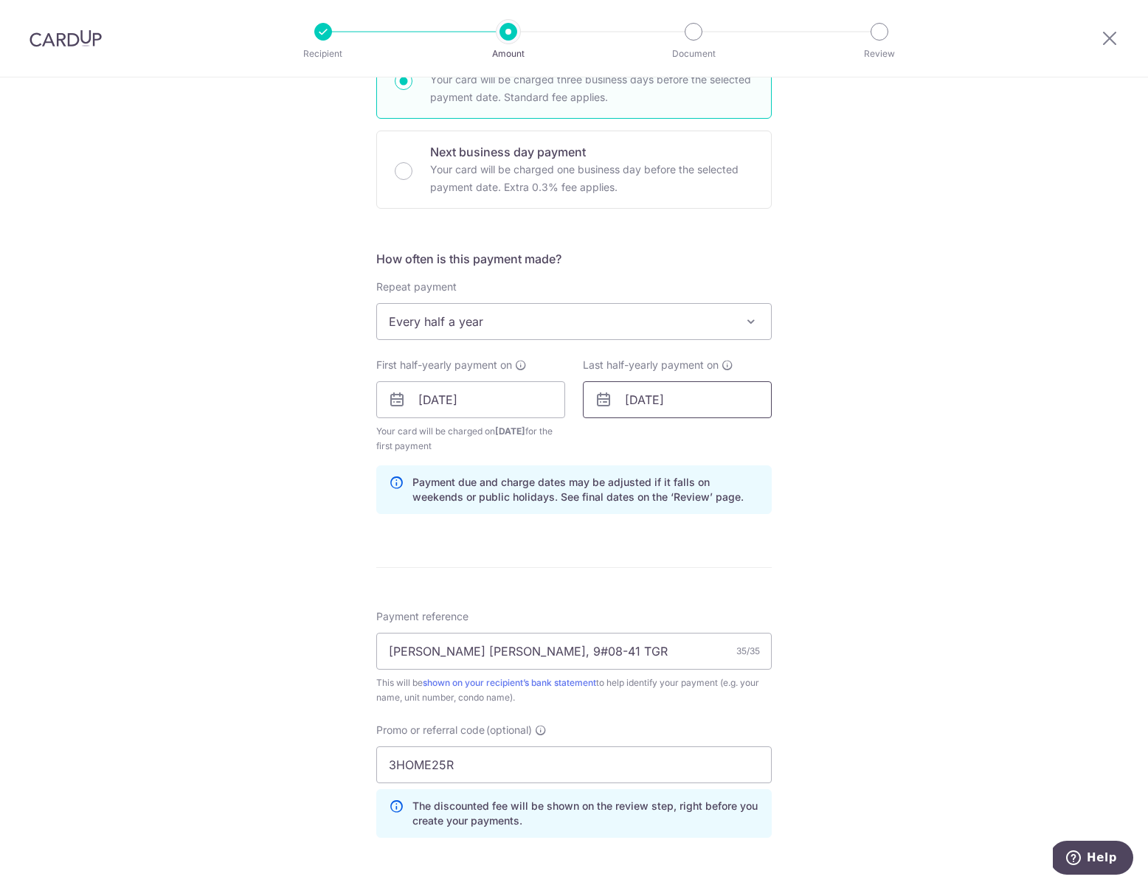
click at [710, 398] on input "19/11/2025" at bounding box center [677, 399] width 189 height 37
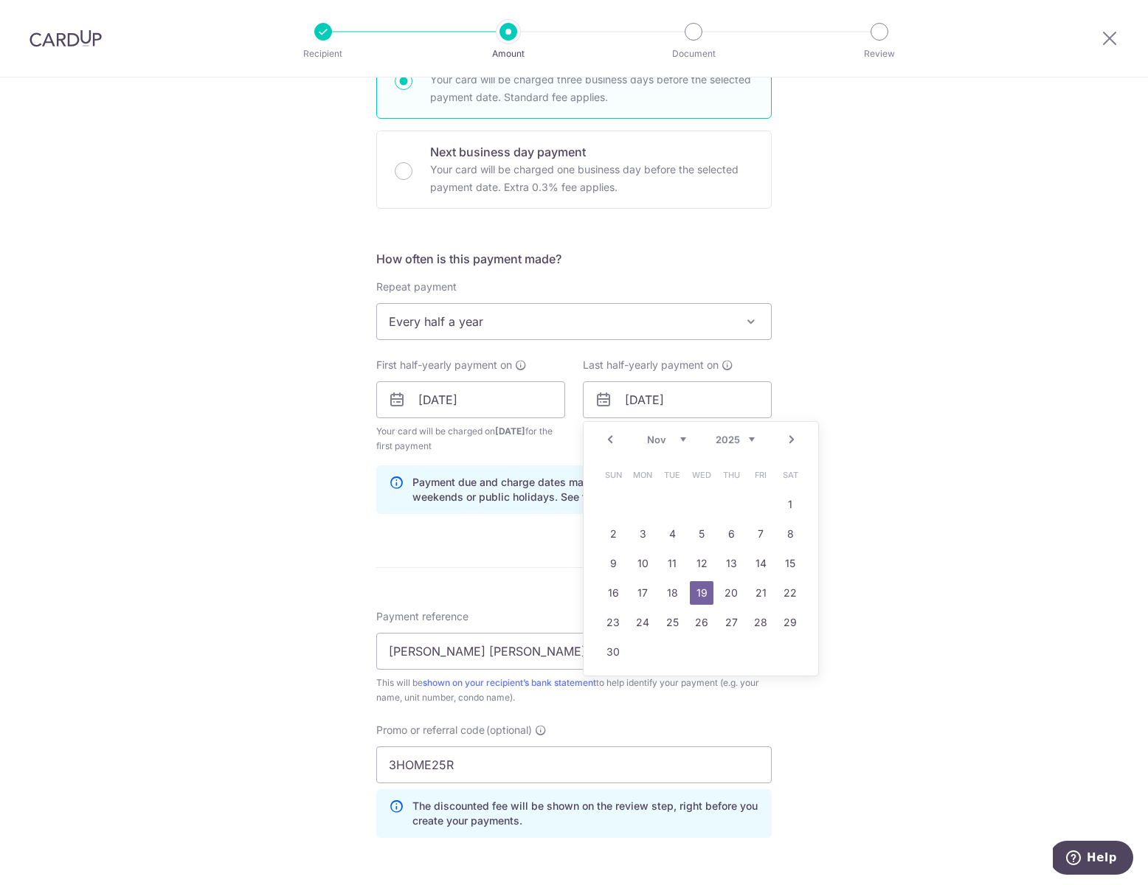
click at [785, 440] on link "Next" at bounding box center [792, 440] width 18 height 18
click at [606, 439] on link "Prev" at bounding box center [610, 440] width 18 height 18
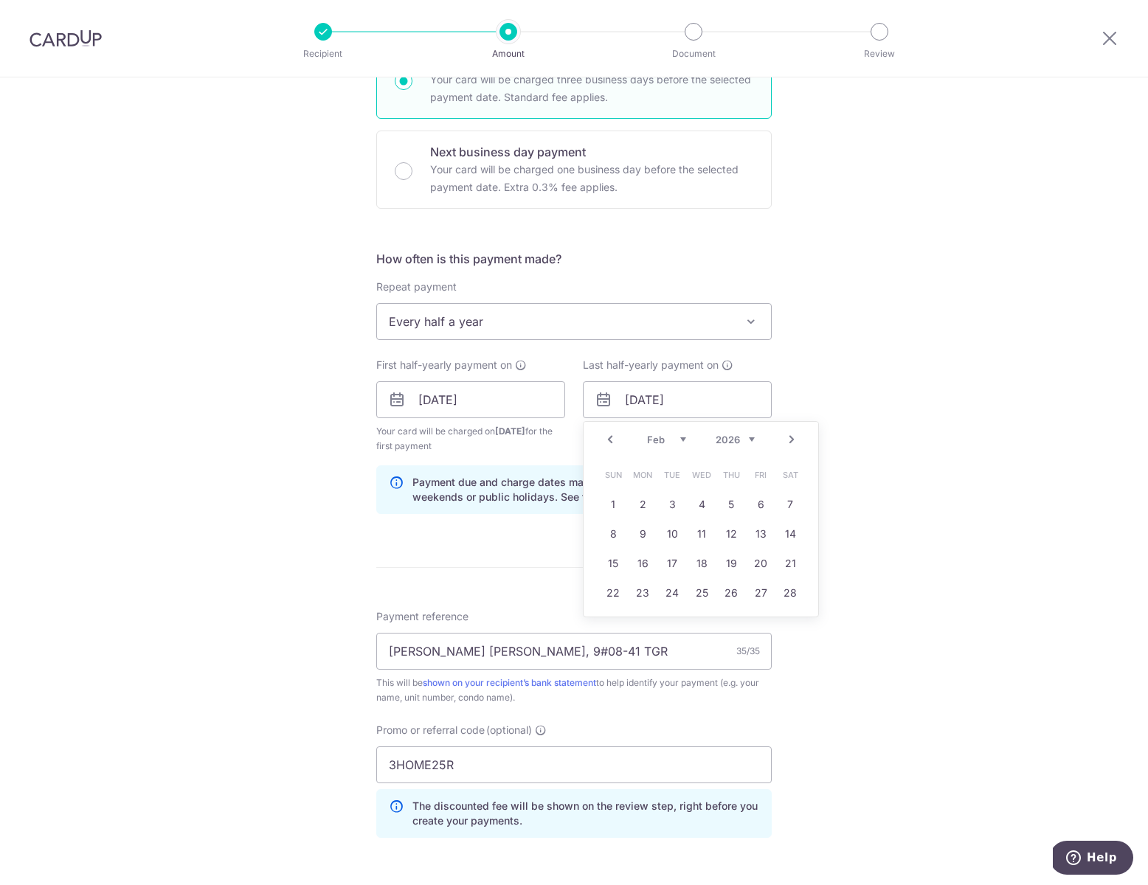
click at [606, 439] on link "Prev" at bounding box center [610, 440] width 18 height 18
click at [666, 586] on link "20" at bounding box center [672, 593] width 24 height 24
type input "20/01/2026"
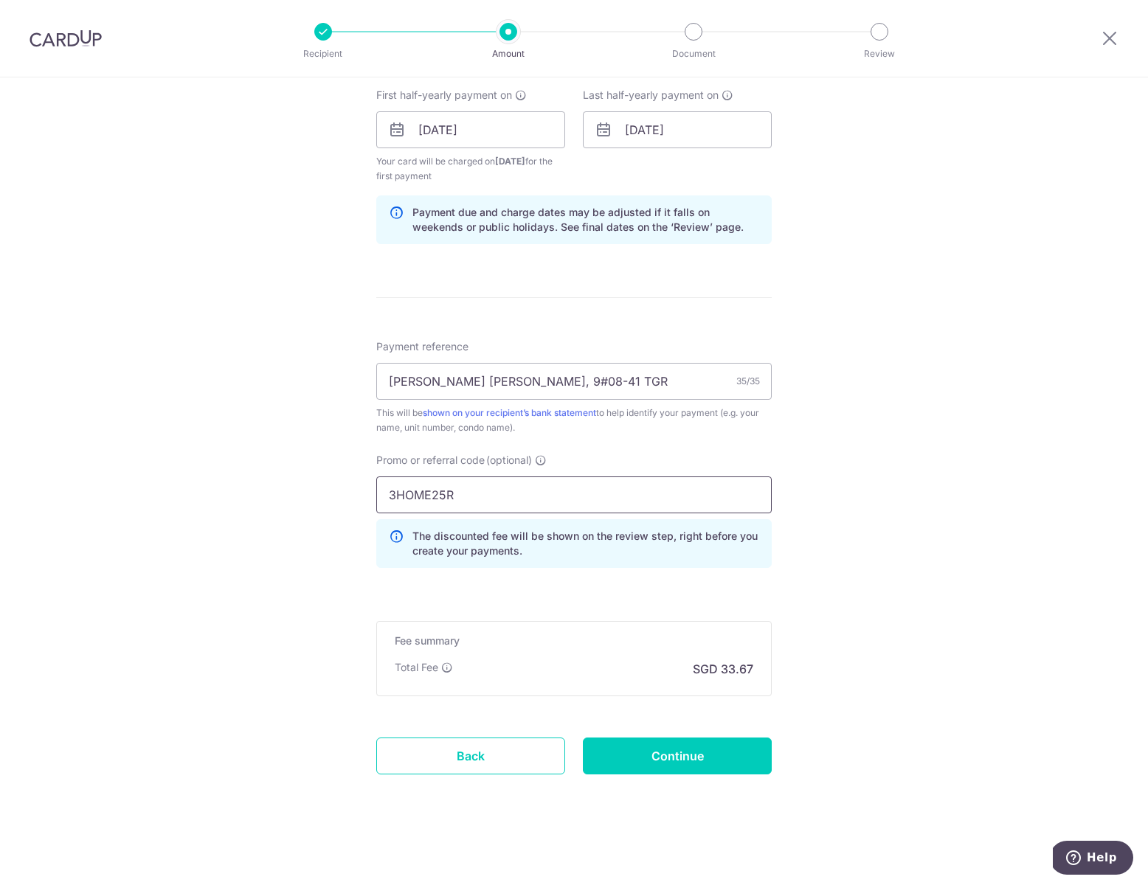
click at [464, 495] on input "3HOME25R" at bounding box center [573, 495] width 395 height 37
drag, startPoint x: 466, startPoint y: 494, endPoint x: 369, endPoint y: 494, distance: 96.7
click at [369, 494] on div "Promo or referral code (optional) 3HOME25R The discounted fee will be shown on …" at bounding box center [573, 516] width 413 height 127
click at [554, 607] on form "Enter payment amount SGD 1,294.92 1294.92 Recipient added successfully! Select …" at bounding box center [573, 161] width 395 height 1310
click at [673, 766] on input "Continue" at bounding box center [677, 756] width 189 height 37
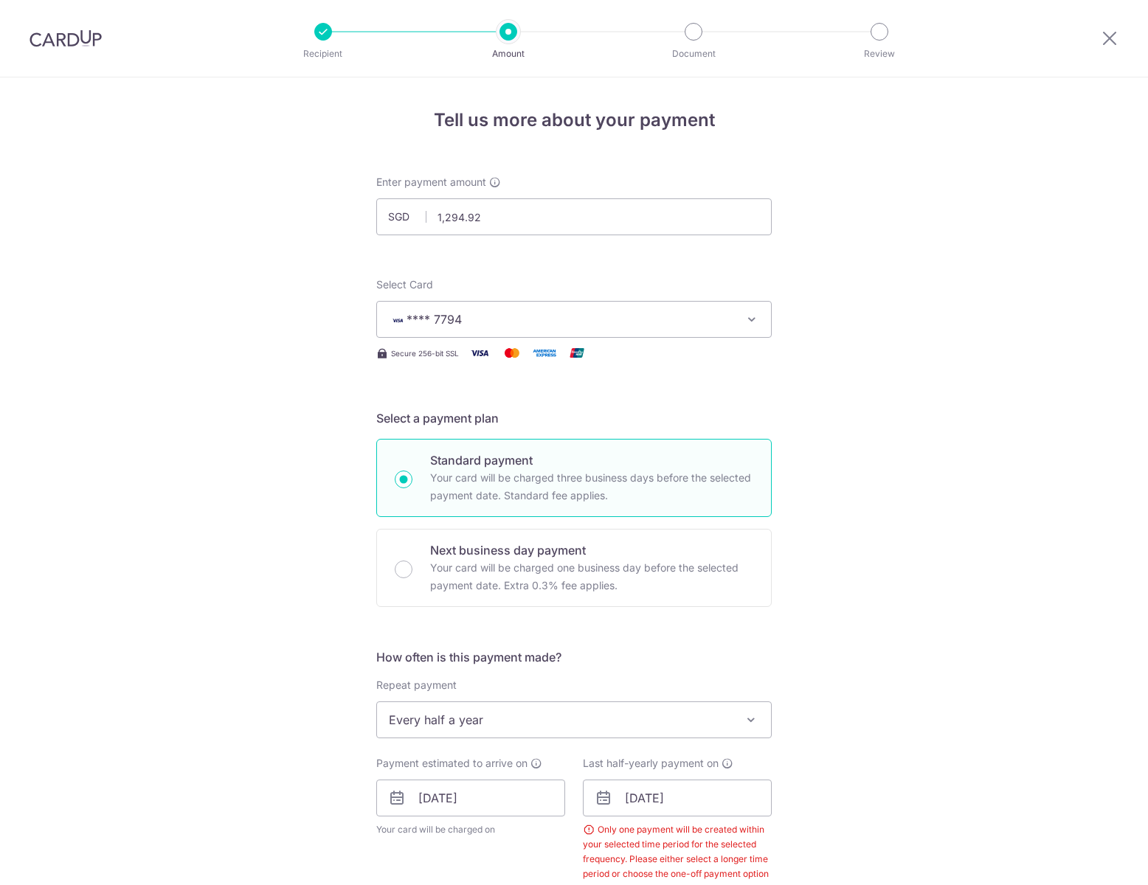
scroll to position [673, 0]
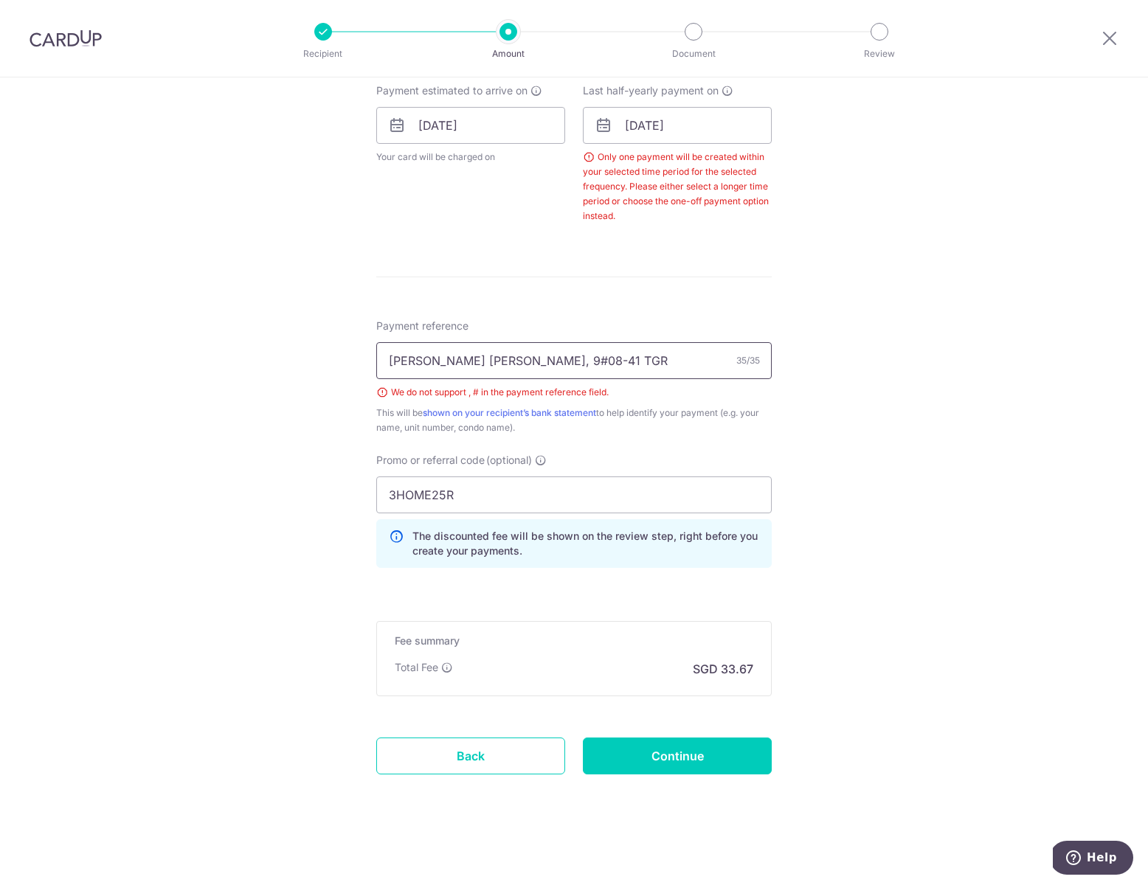
click at [542, 359] on input "[PERSON_NAME] [PERSON_NAME], 9#08-41 TGR" at bounding box center [573, 360] width 395 height 37
click at [525, 361] on input "[PERSON_NAME] [PERSON_NAME], 08-41 TGR" at bounding box center [573, 360] width 395 height 37
drag, startPoint x: 584, startPoint y: 360, endPoint x: 560, endPoint y: 357, distance: 24.5
click at [560, 357] on input "[PERSON_NAME] [PERSON_NAME] 08-41 TGR" at bounding box center [573, 360] width 395 height 37
click at [519, 359] on input "[PERSON_NAME] [PERSON_NAME] 08-41 TGR" at bounding box center [573, 360] width 395 height 37
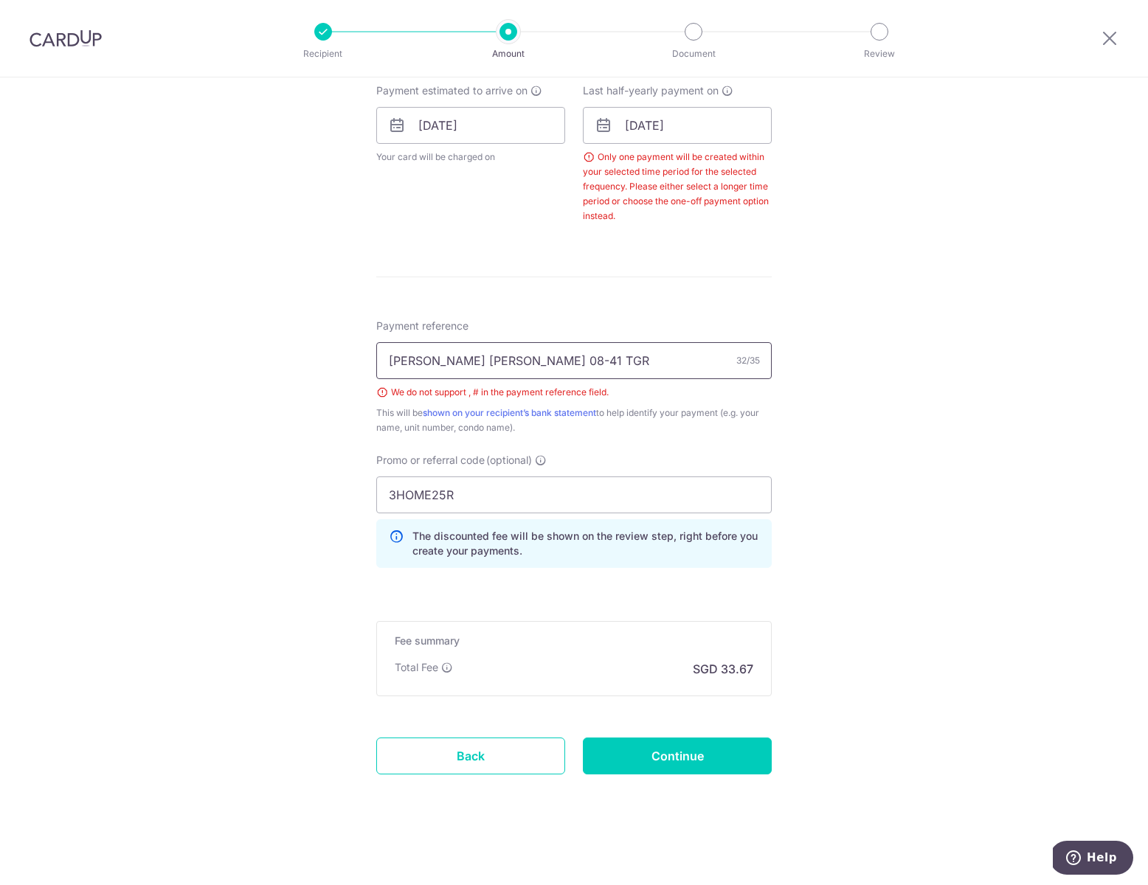
click at [525, 359] on input "[PERSON_NAME] [PERSON_NAME] 08-41 TGR" at bounding box center [573, 360] width 395 height 37
type input "[PERSON_NAME] [PERSON_NAME] 9 08-41 TGR"
click at [673, 750] on input "Continue" at bounding box center [677, 756] width 189 height 37
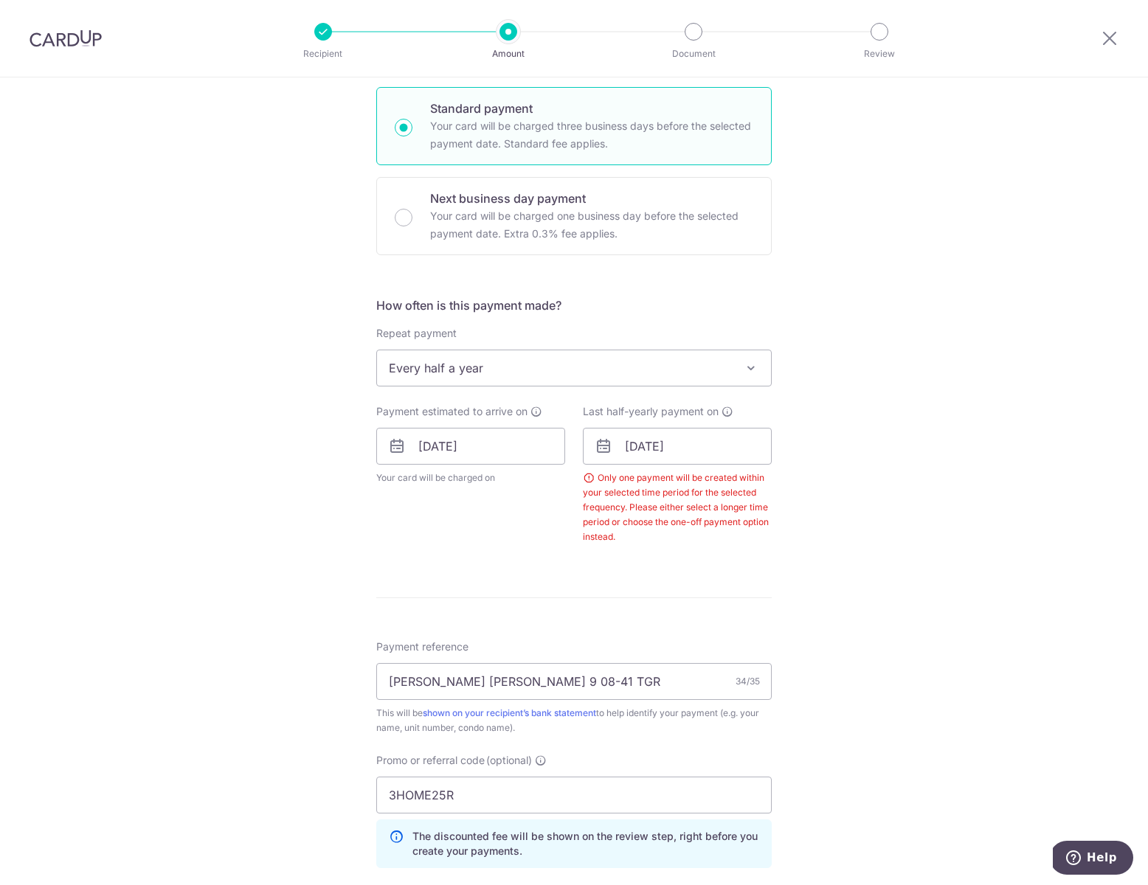
scroll to position [336, 0]
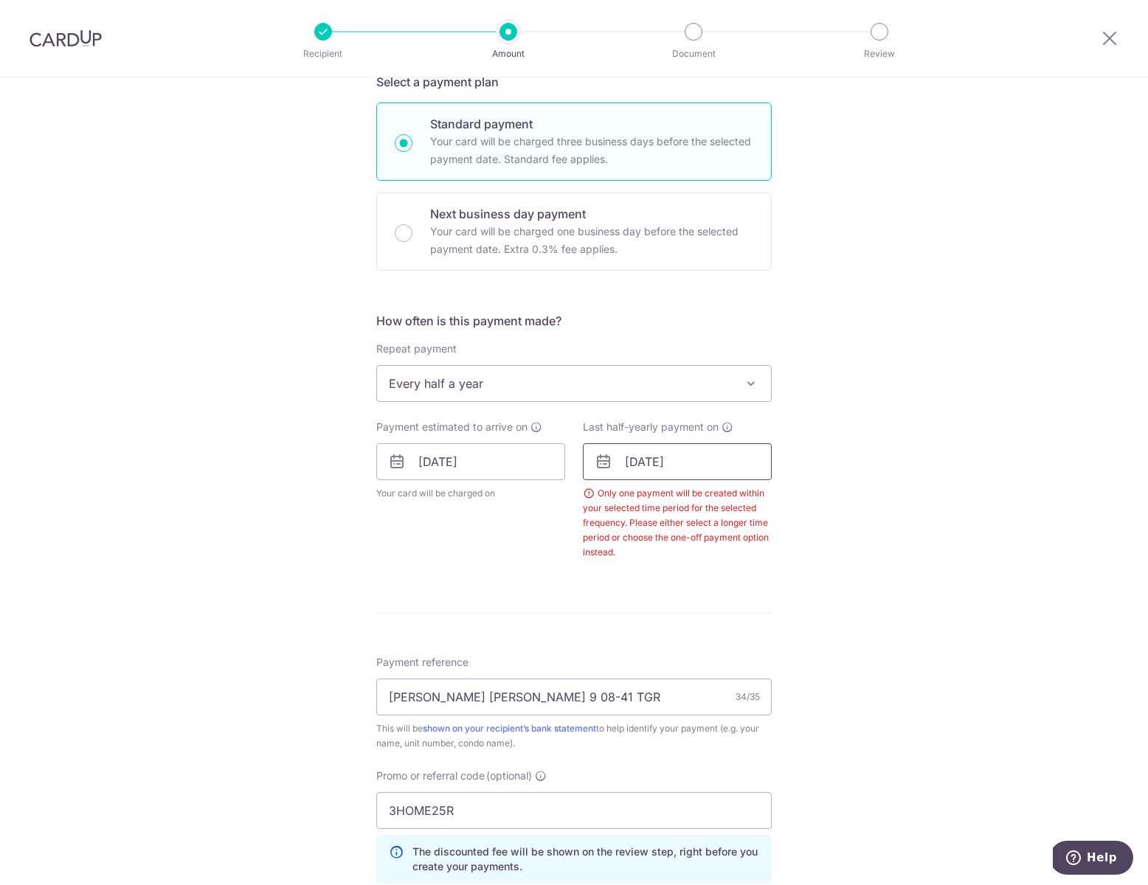
click at [715, 462] on input "[DATE]" at bounding box center [677, 461] width 189 height 37
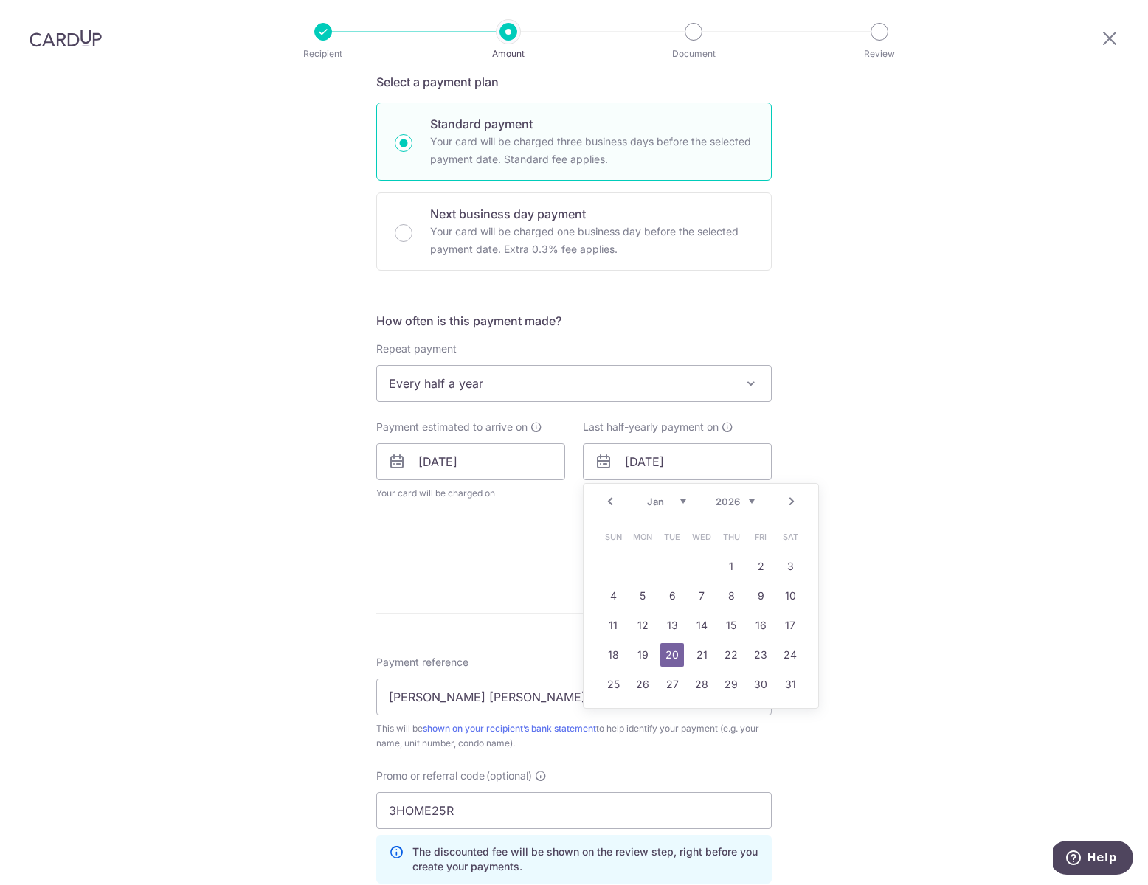
click at [787, 502] on link "Next" at bounding box center [792, 502] width 18 height 18
click at [608, 502] on link "Prev" at bounding box center [610, 502] width 18 height 18
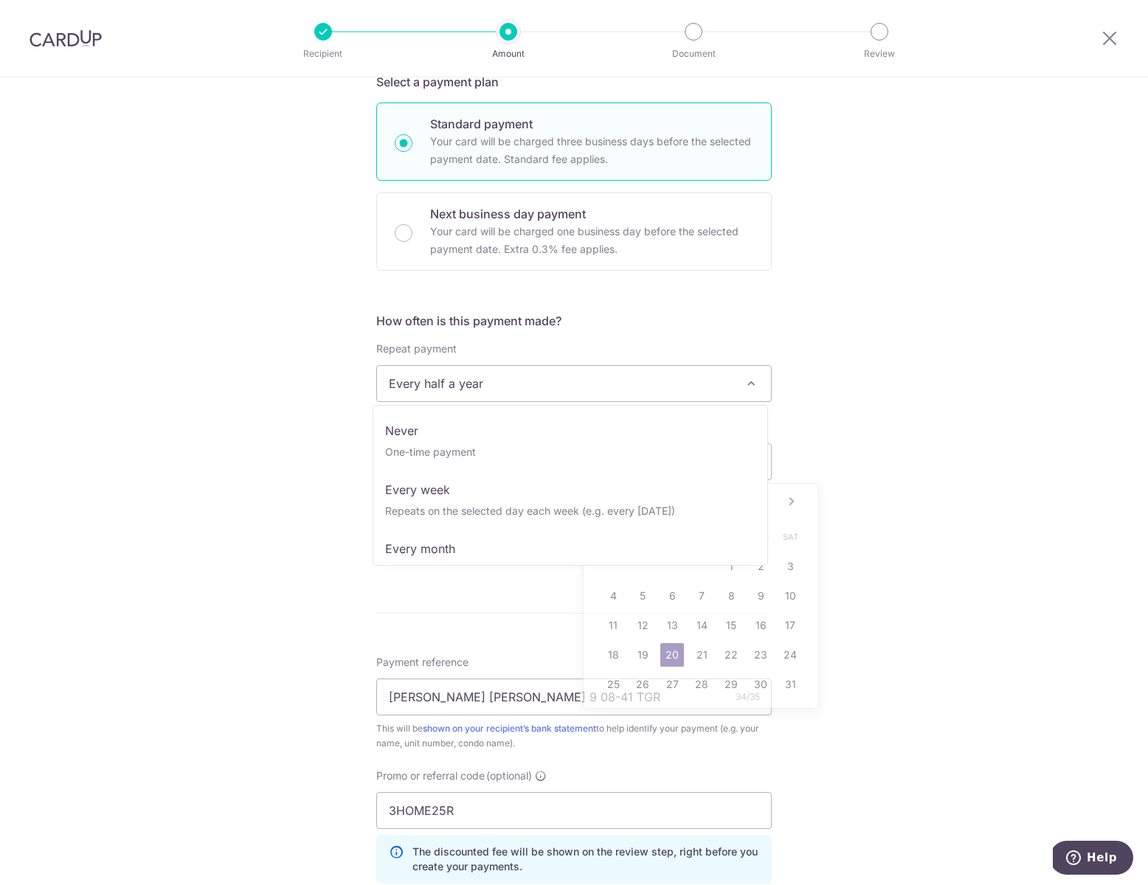
click at [610, 381] on span "Every half a year" at bounding box center [574, 383] width 394 height 35
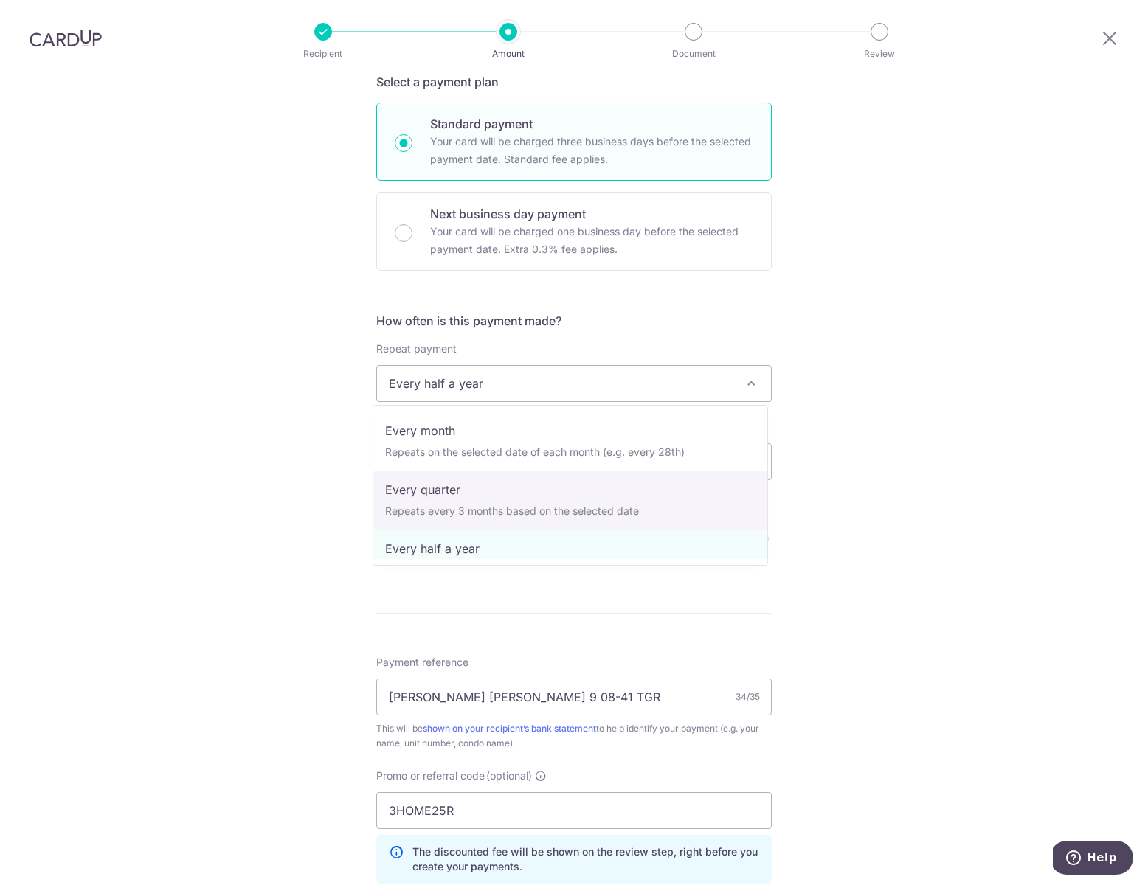
select select "4"
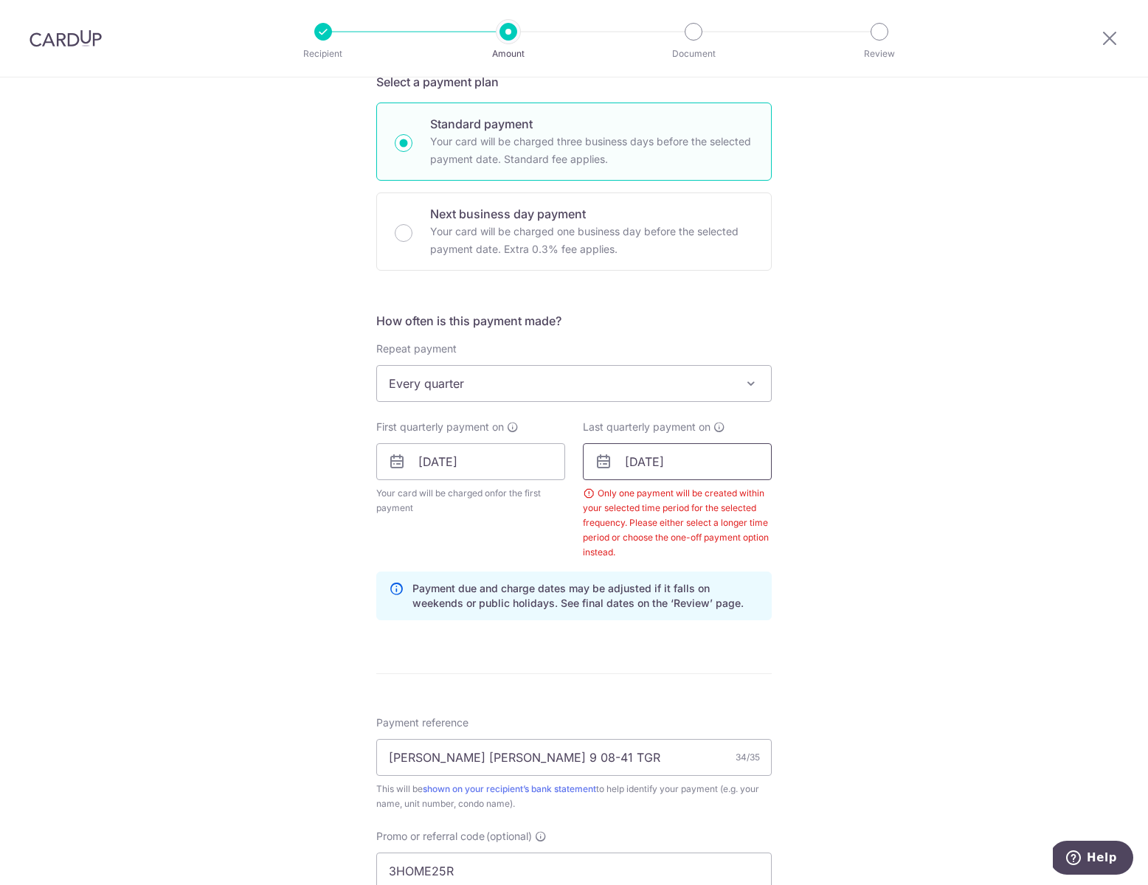
click at [682, 463] on input "[DATE]" at bounding box center [677, 461] width 189 height 37
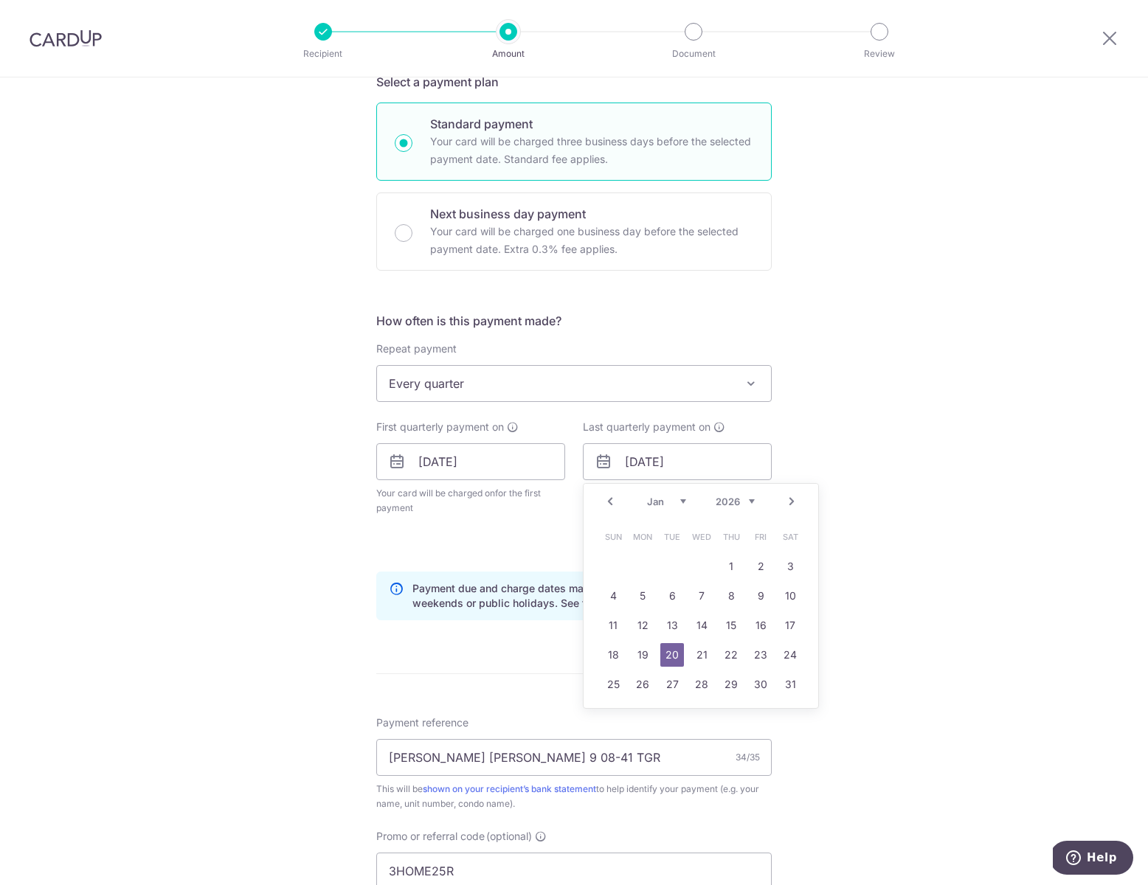
click at [660, 655] on link "20" at bounding box center [672, 655] width 24 height 24
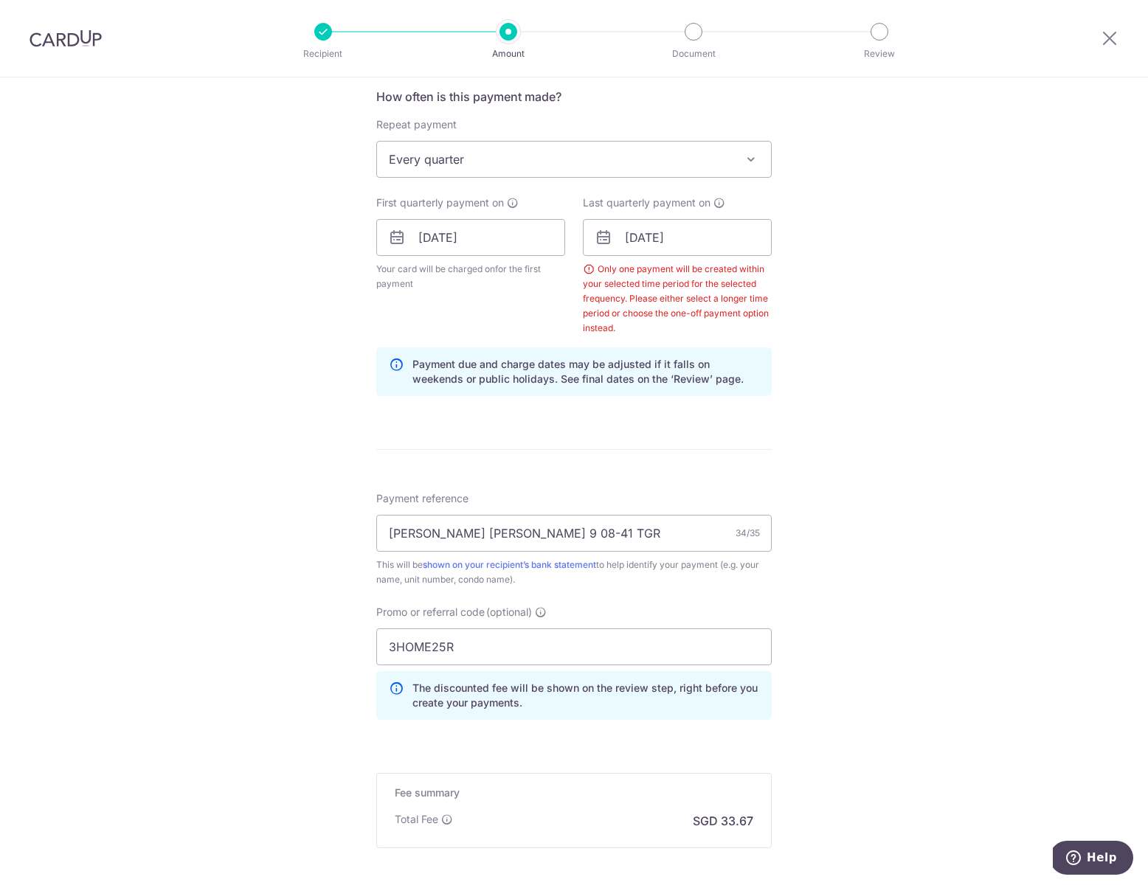
scroll to position [713, 0]
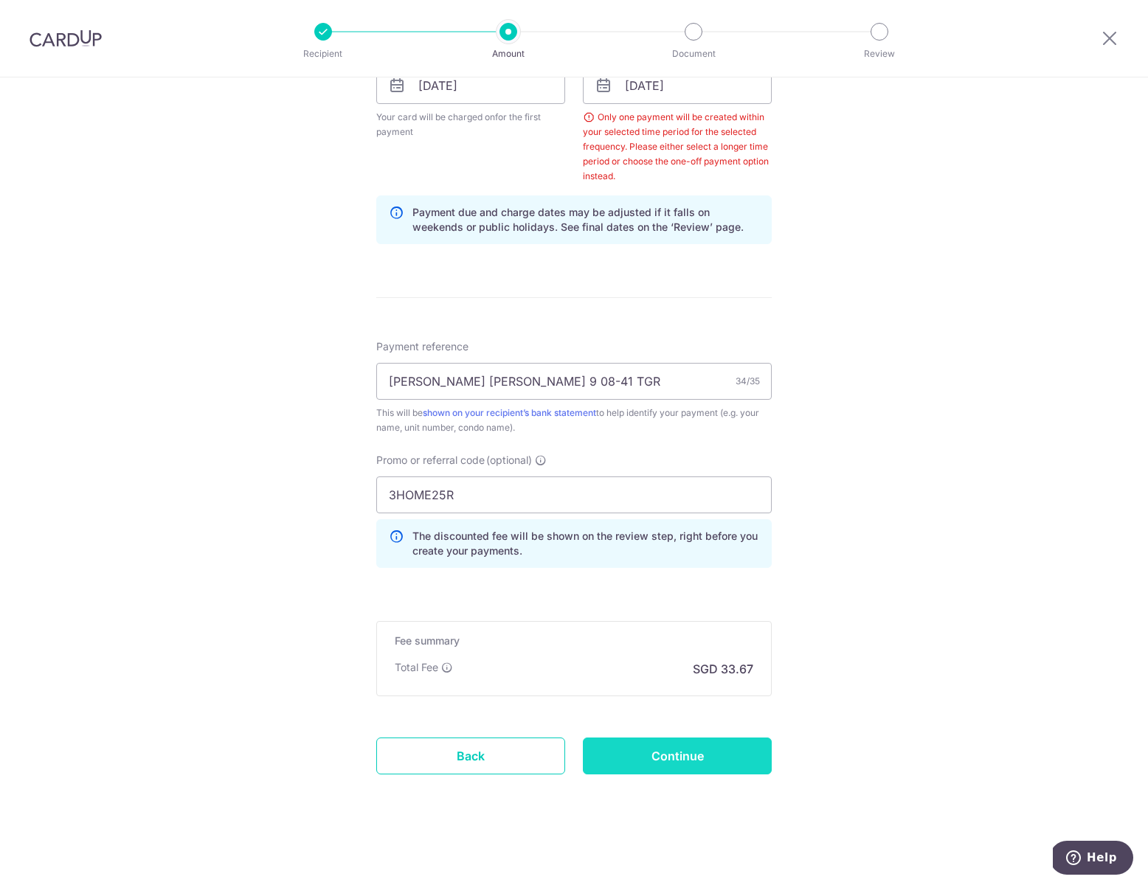
click at [673, 755] on input "Continue" at bounding box center [677, 756] width 189 height 37
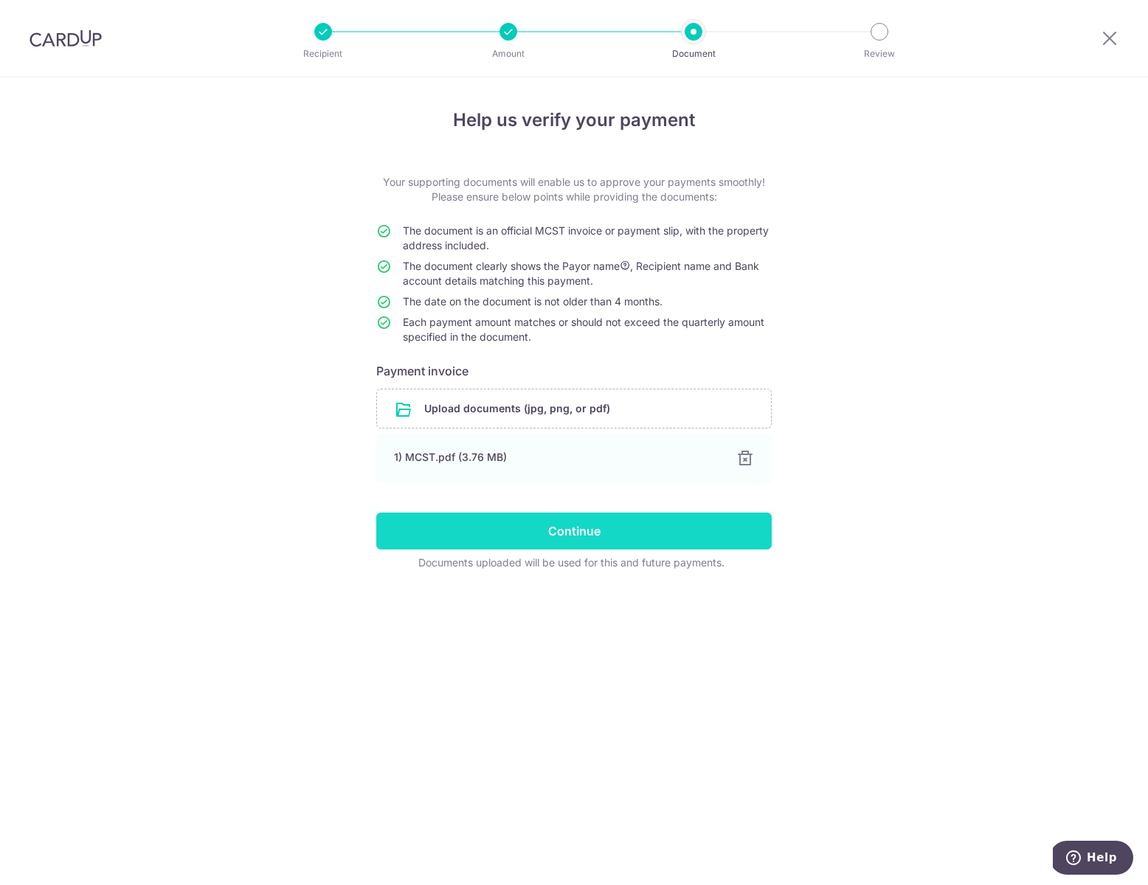
click at [571, 530] on input "Continue" at bounding box center [573, 531] width 395 height 37
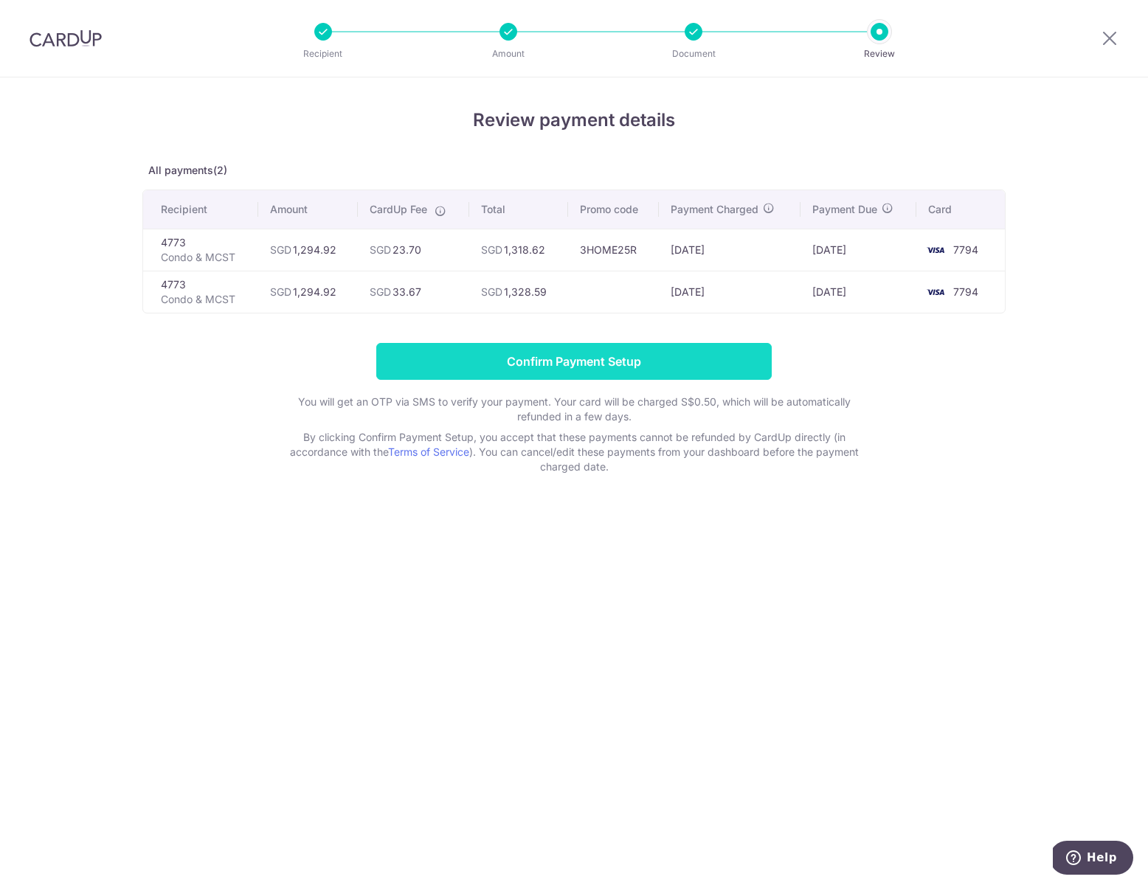
click at [556, 364] on input "Confirm Payment Setup" at bounding box center [573, 361] width 395 height 37
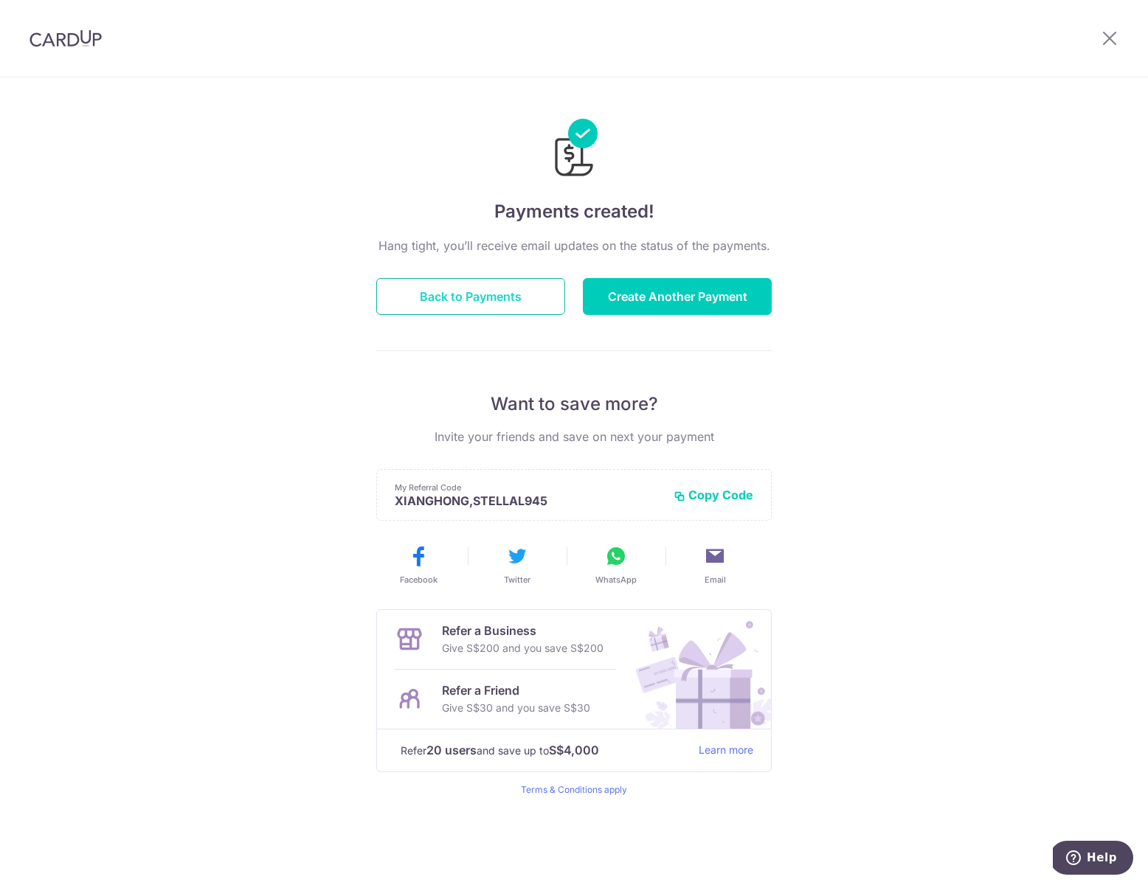
click at [494, 302] on button "Back to Payments" at bounding box center [470, 296] width 189 height 37
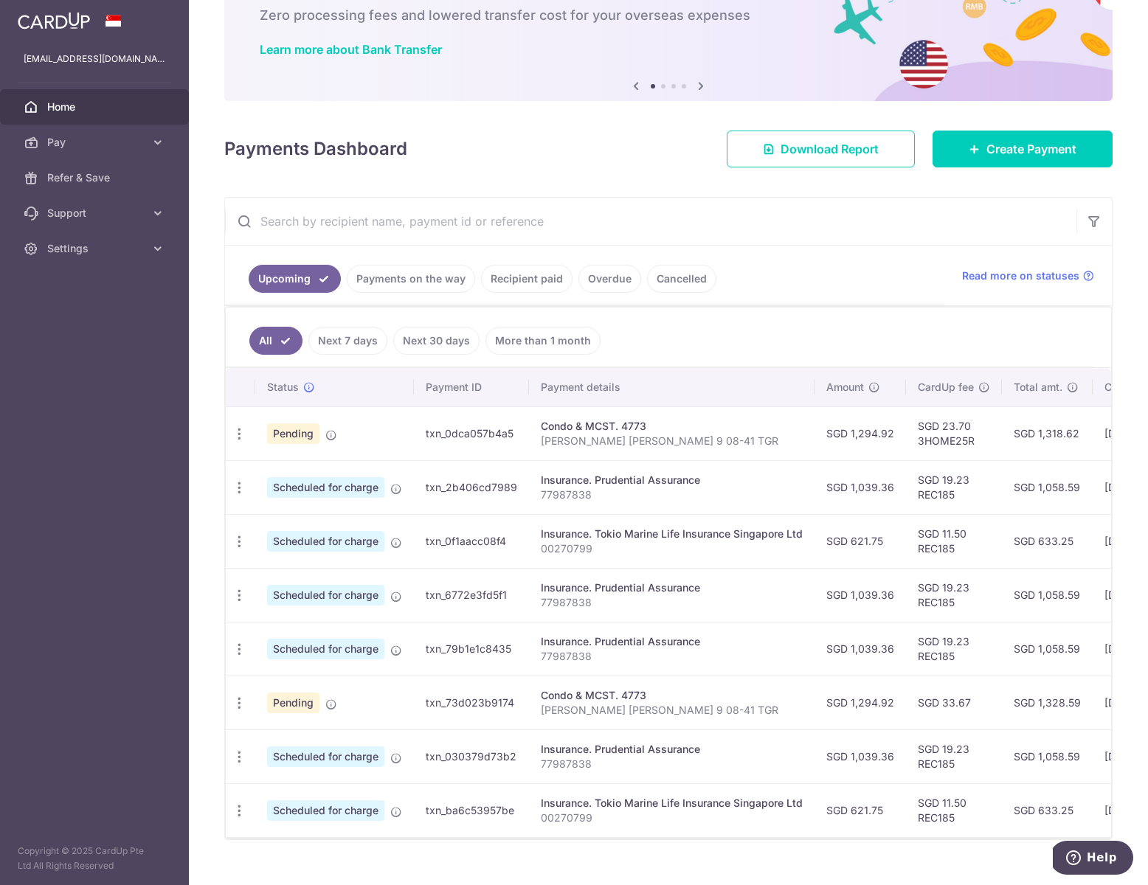
scroll to position [94, 0]
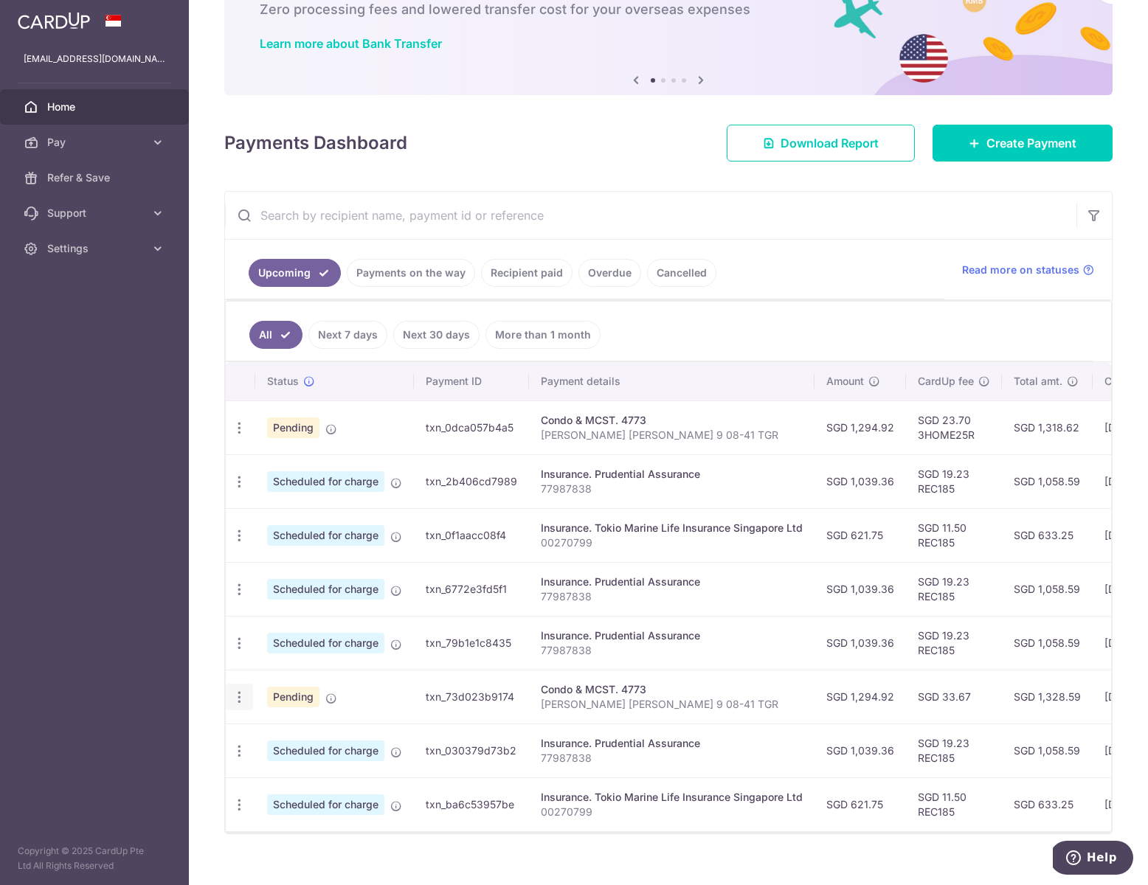
click at [243, 702] on icon "button" at bounding box center [239, 697] width 15 height 15
click at [304, 772] on span "Cancel payment" at bounding box center [318, 774] width 99 height 18
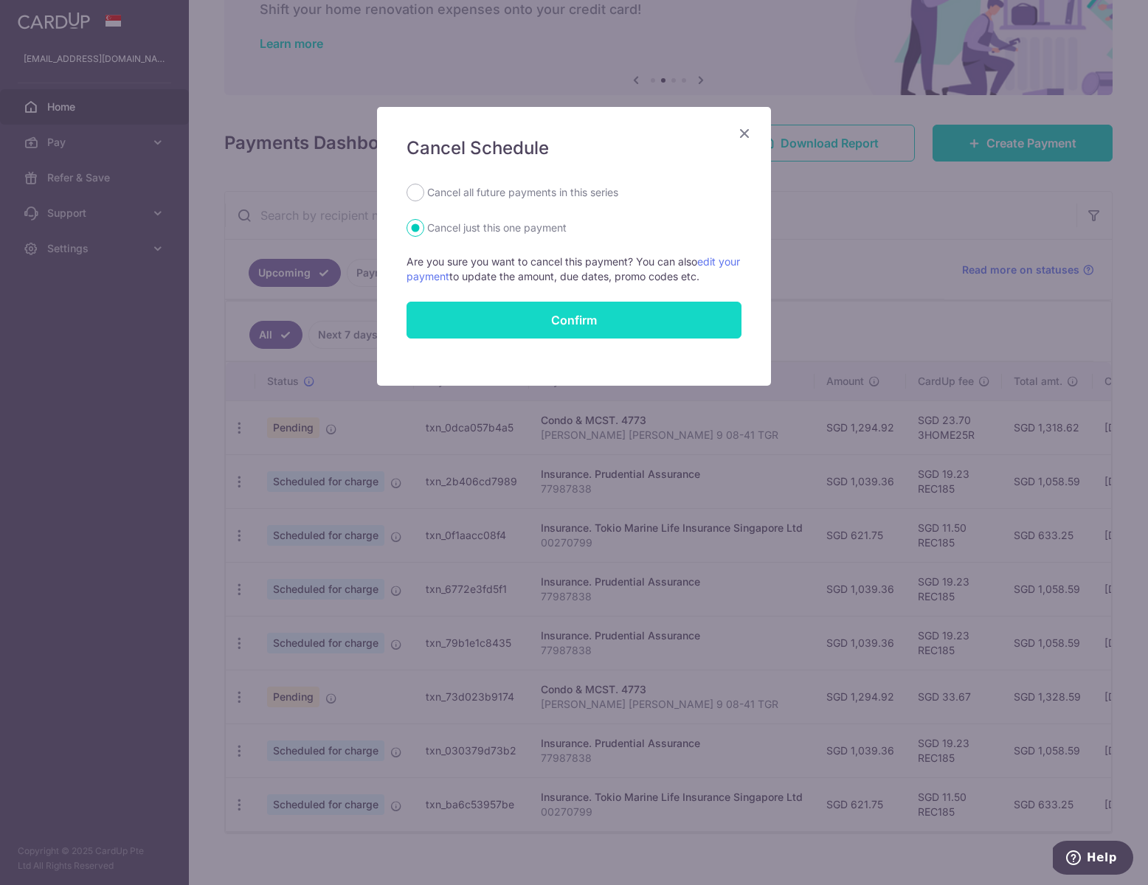
click at [584, 319] on button "Confirm" at bounding box center [574, 320] width 335 height 37
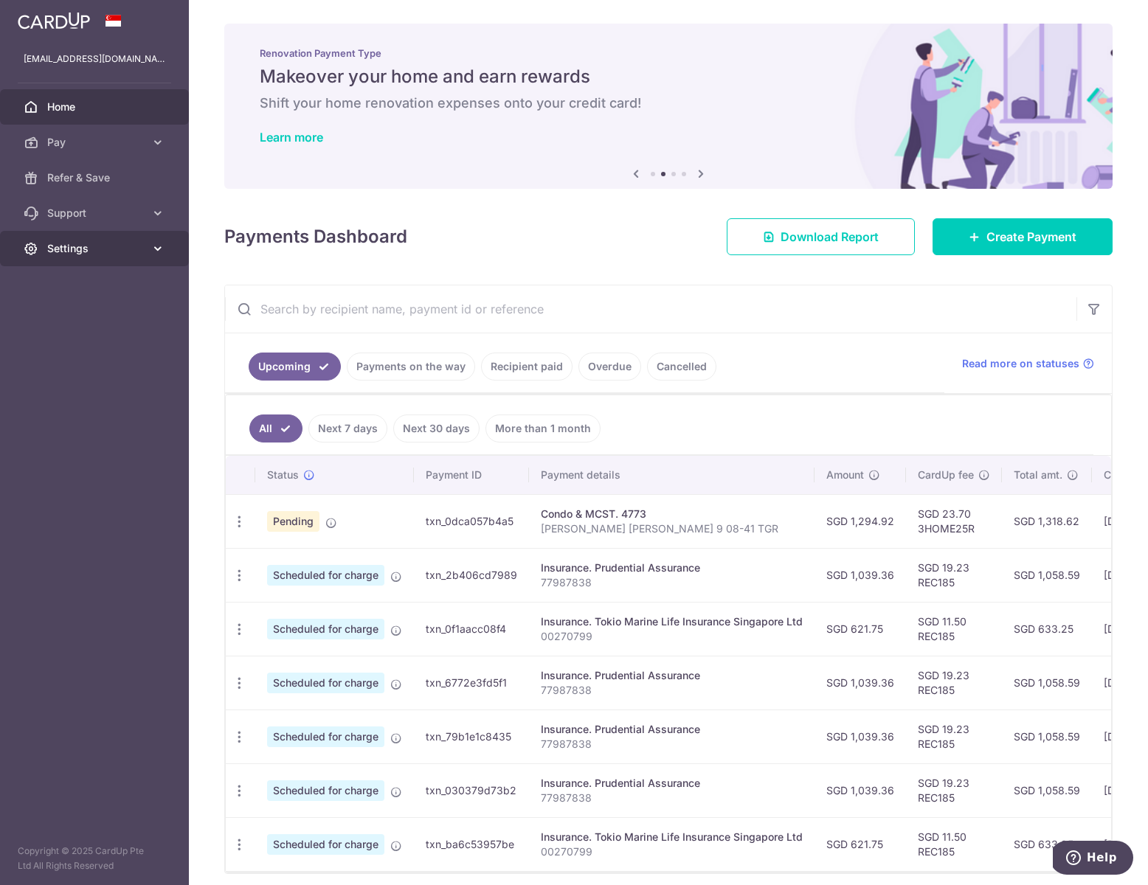
click at [105, 255] on span "Settings" at bounding box center [95, 248] width 97 height 15
click at [66, 325] on span "Logout" at bounding box center [95, 319] width 97 height 15
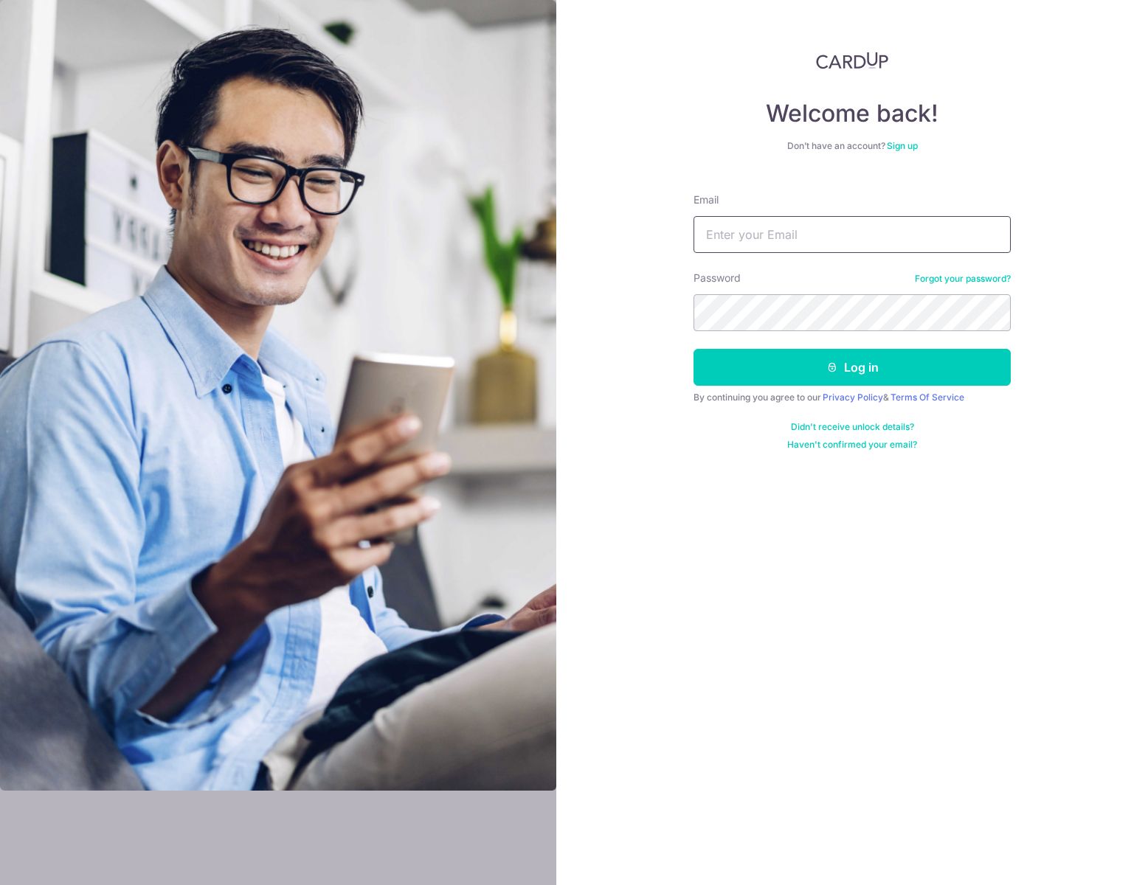
click at [830, 241] on input "Email" at bounding box center [852, 234] width 317 height 37
type input "[EMAIL_ADDRESS][DOMAIN_NAME]"
click at [808, 353] on button "Log in" at bounding box center [852, 367] width 317 height 37
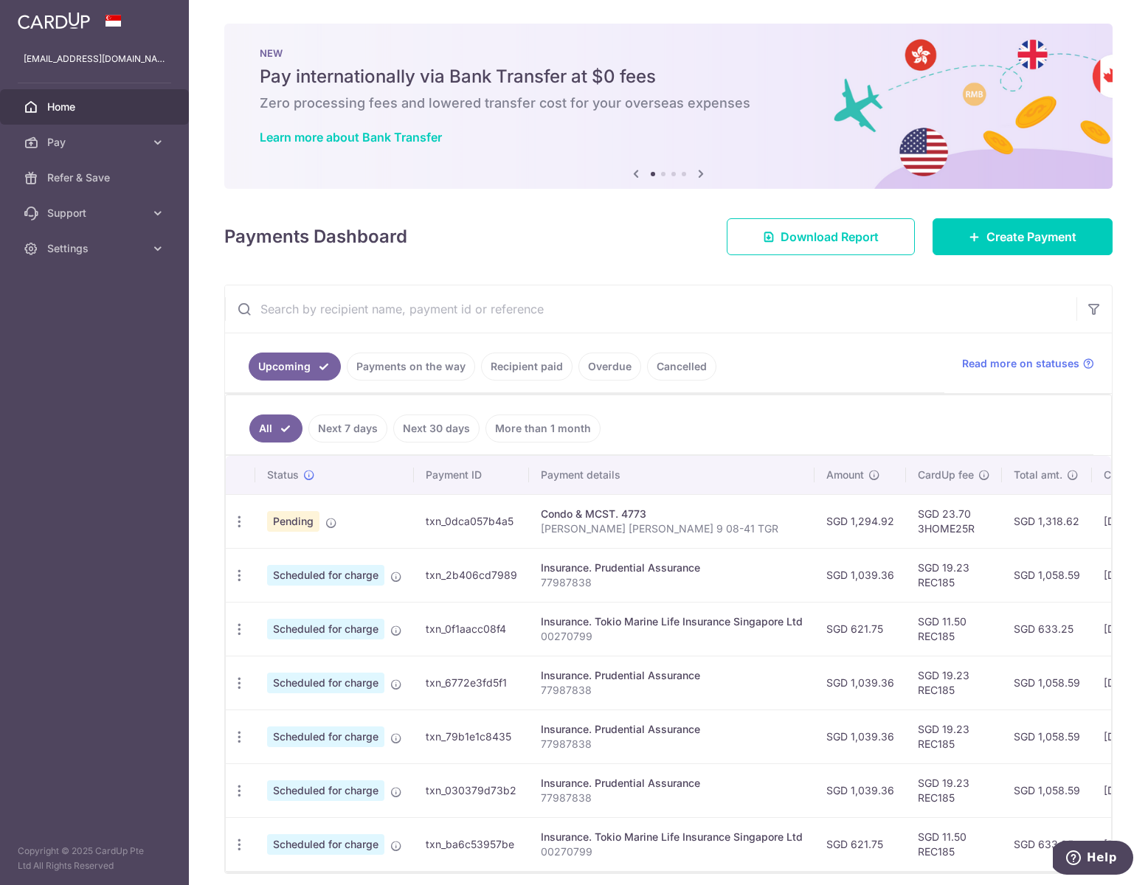
click at [436, 359] on link "Payments on the way" at bounding box center [411, 367] width 128 height 28
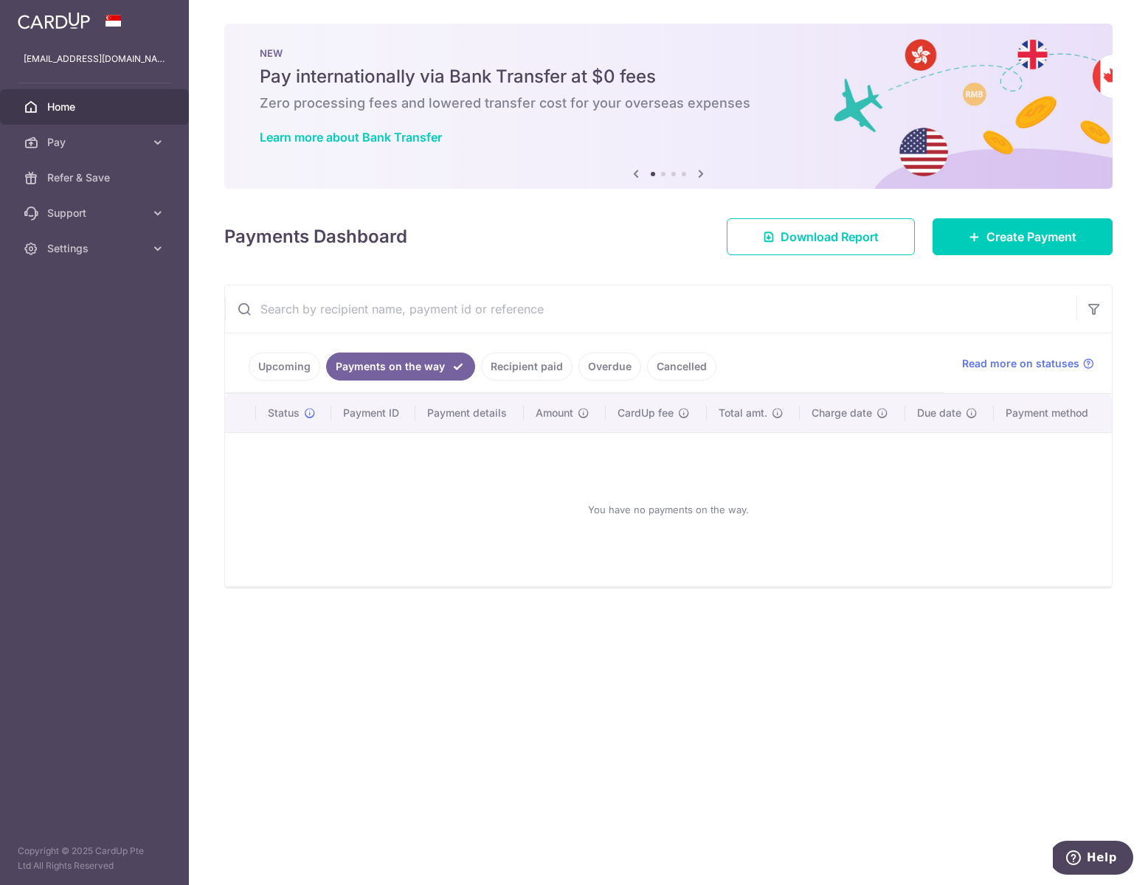
click at [526, 375] on link "Recipient paid" at bounding box center [526, 367] width 91 height 28
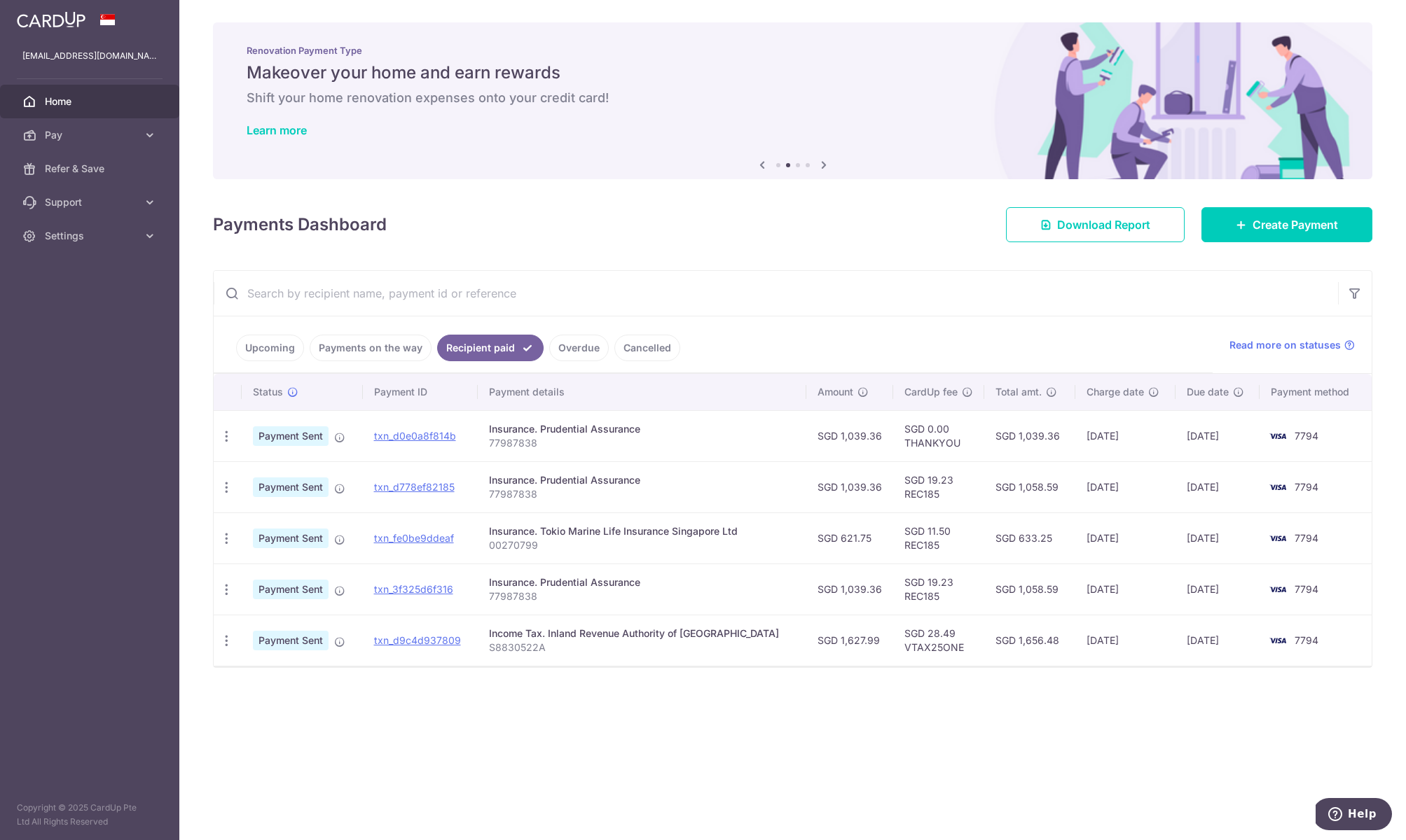
drag, startPoint x: 1228, startPoint y: 437, endPoint x: 1022, endPoint y: 437, distance: 206.0
click at [1022, 437] on tr "PDF Receipt Payment Sent txn_d0e0a8f814b Insurance. Prudential Assurance 779878…" at bounding box center [793, 436] width 1158 height 51
click at [1022, 437] on td "SGD 1,039.36" at bounding box center [1030, 436] width 91 height 51
click at [229, 442] on icon "button" at bounding box center [226, 436] width 14 height 14
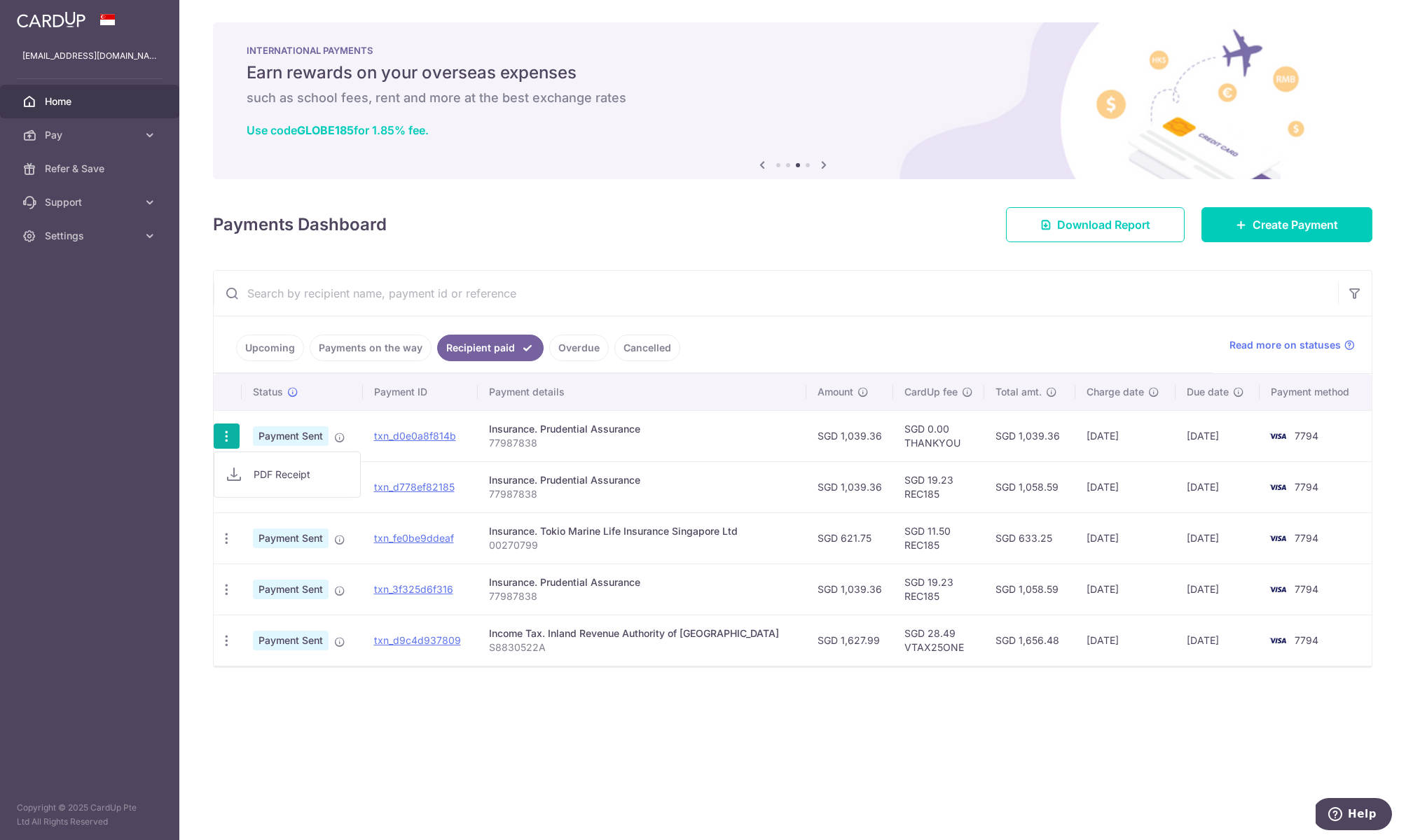
click at [574, 434] on div "Insurance. Prudential Assurance" at bounding box center [642, 429] width 306 height 14
click at [908, 433] on td "SGD 0.00 THANKYOU" at bounding box center [939, 436] width 91 height 51
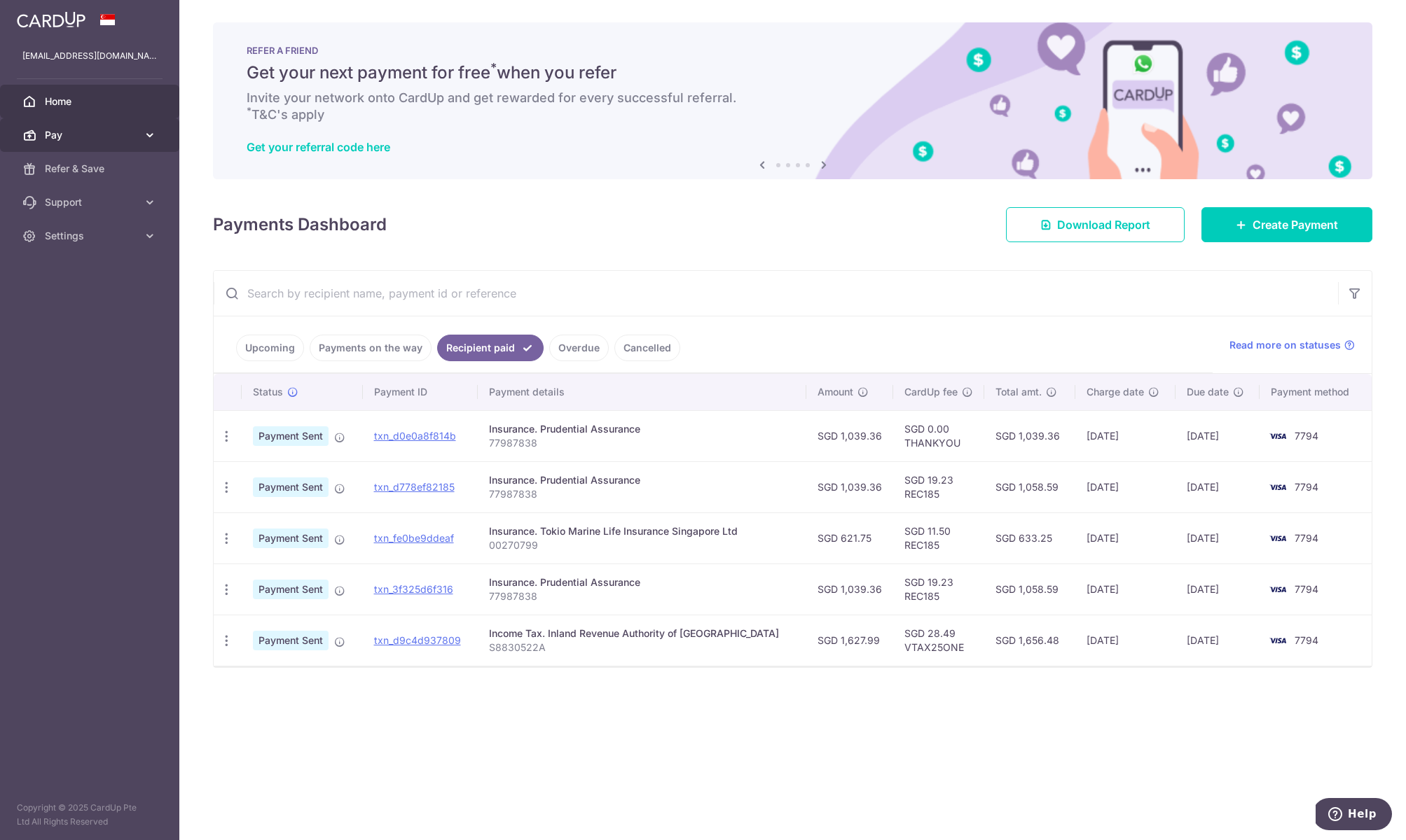
click at [152, 132] on icon at bounding box center [150, 135] width 14 height 14
click at [151, 134] on icon at bounding box center [150, 135] width 14 height 14
click at [141, 200] on link "Support" at bounding box center [89, 202] width 179 height 33
click at [68, 269] on span "Contact Us" at bounding box center [90, 270] width 92 height 14
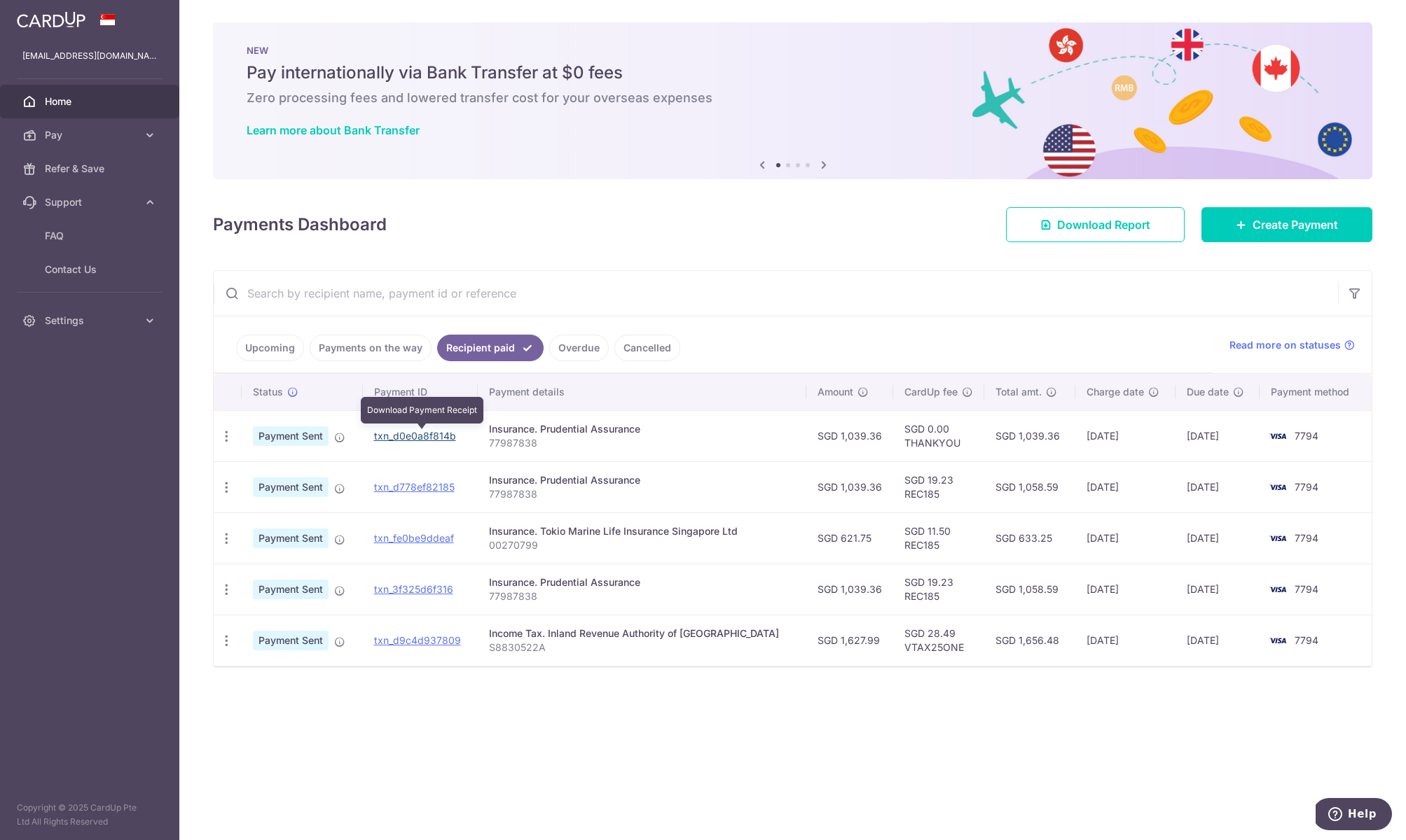
click at [424, 438] on link "txn_d0e0a8f814b" at bounding box center [415, 436] width 82 height 12
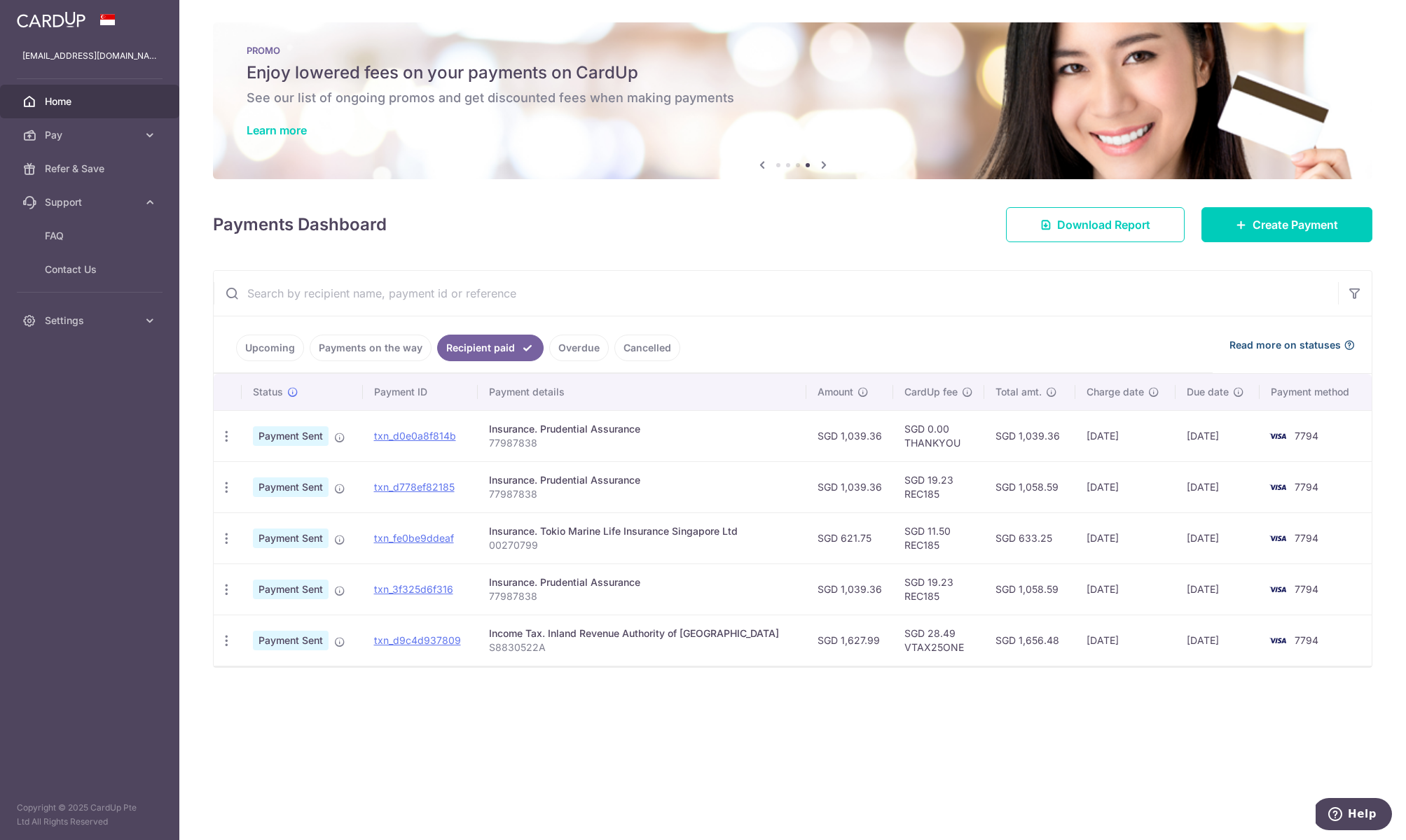
click at [1089, 344] on span "Read more on statuses" at bounding box center [1284, 345] width 111 height 14
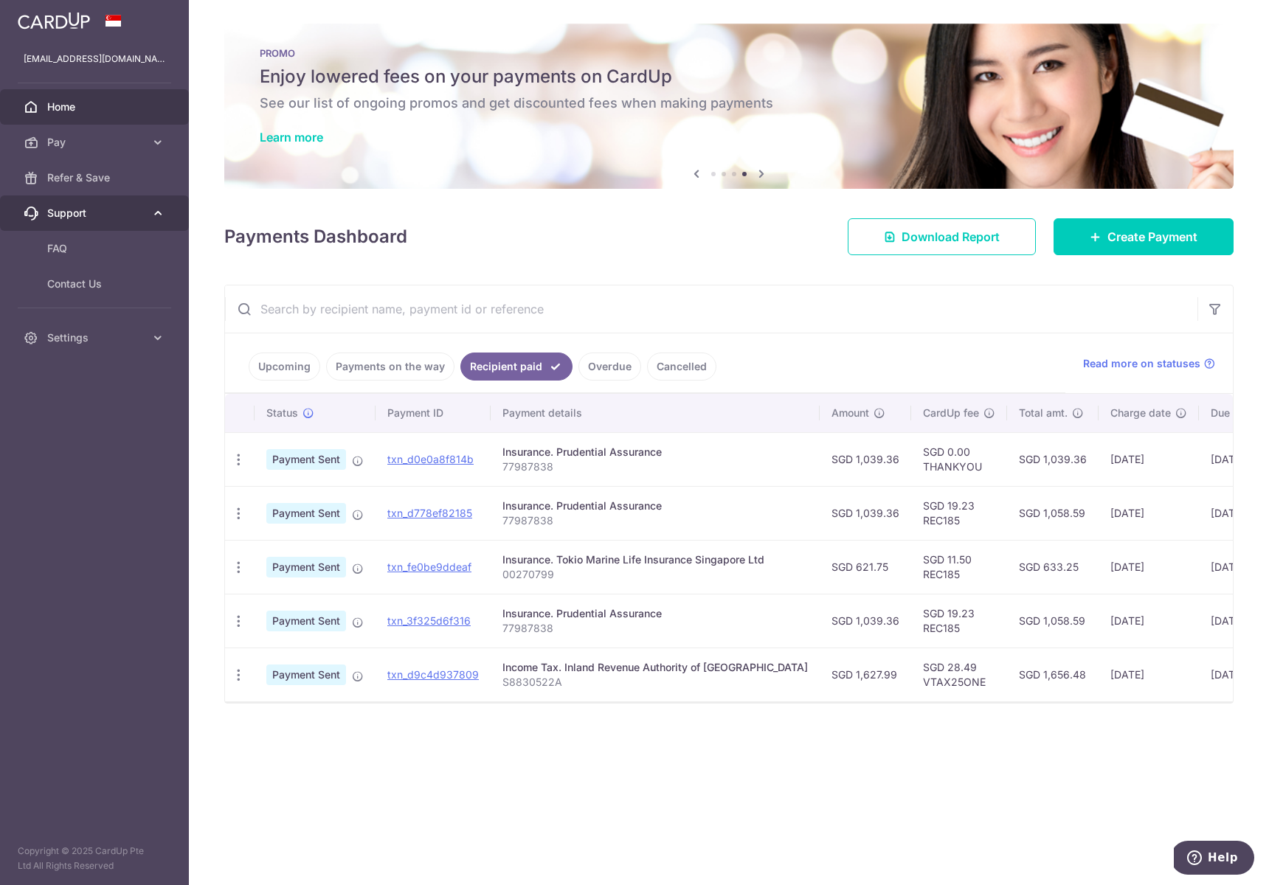
click at [60, 222] on link "Support" at bounding box center [94, 213] width 189 height 35
click at [60, 223] on link "Support" at bounding box center [94, 213] width 189 height 35
click at [69, 239] on link "FAQ" at bounding box center [94, 248] width 189 height 35
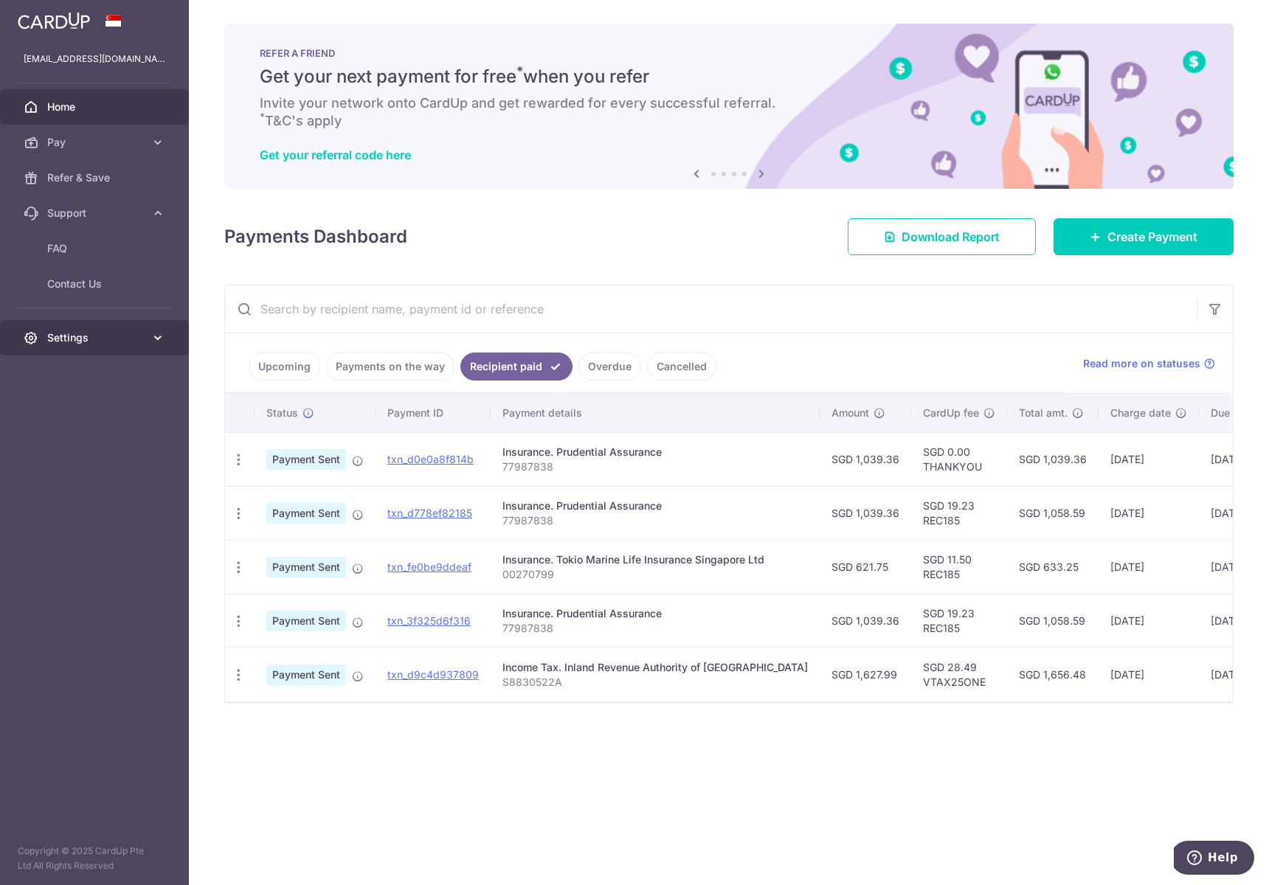
click at [82, 341] on span "Settings" at bounding box center [95, 338] width 97 height 15
click at [61, 406] on span "Logout" at bounding box center [95, 408] width 97 height 15
